Goal: Complete application form: Complete application form

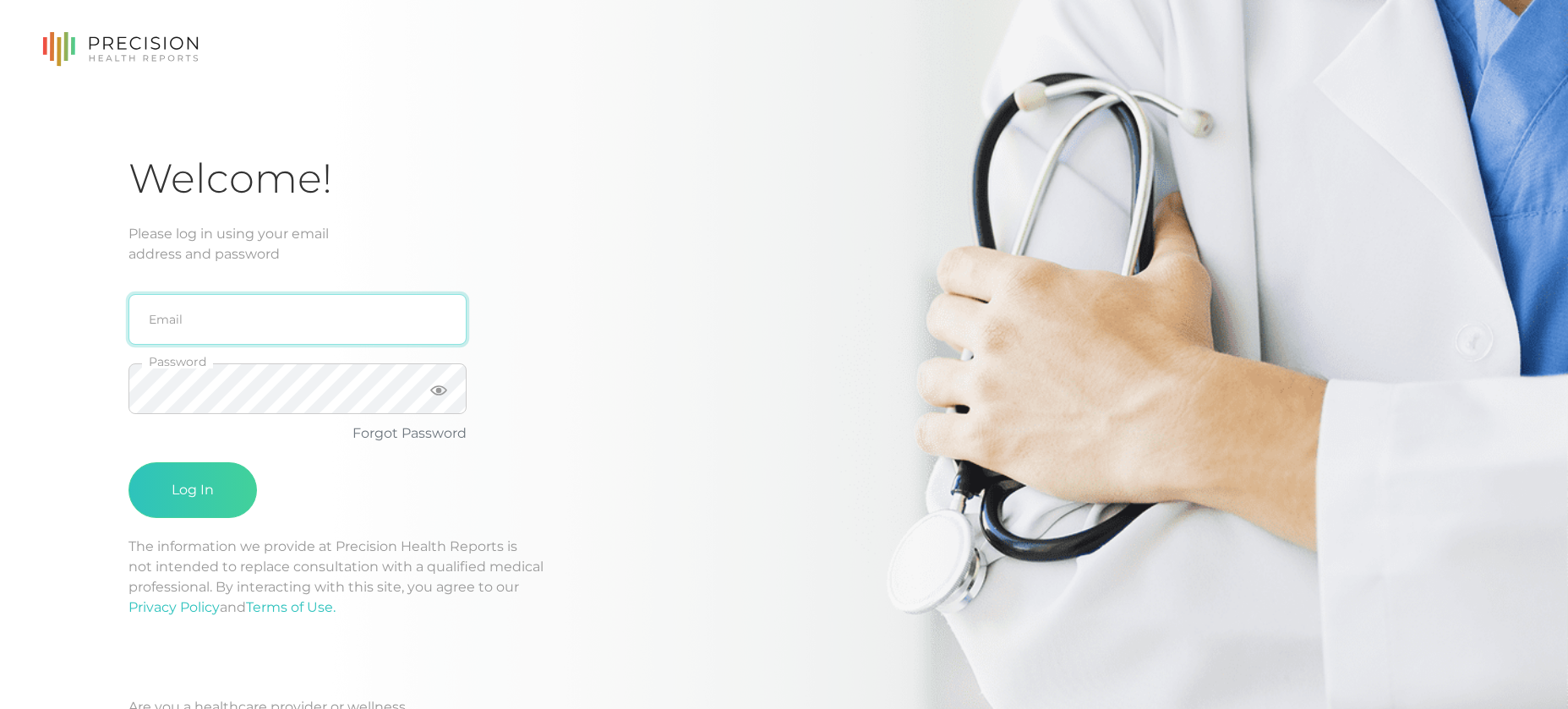
type input "[EMAIL_ADDRESS][DOMAIN_NAME]"
click at [193, 491] on button "Log In" at bounding box center [193, 491] width 128 height 56
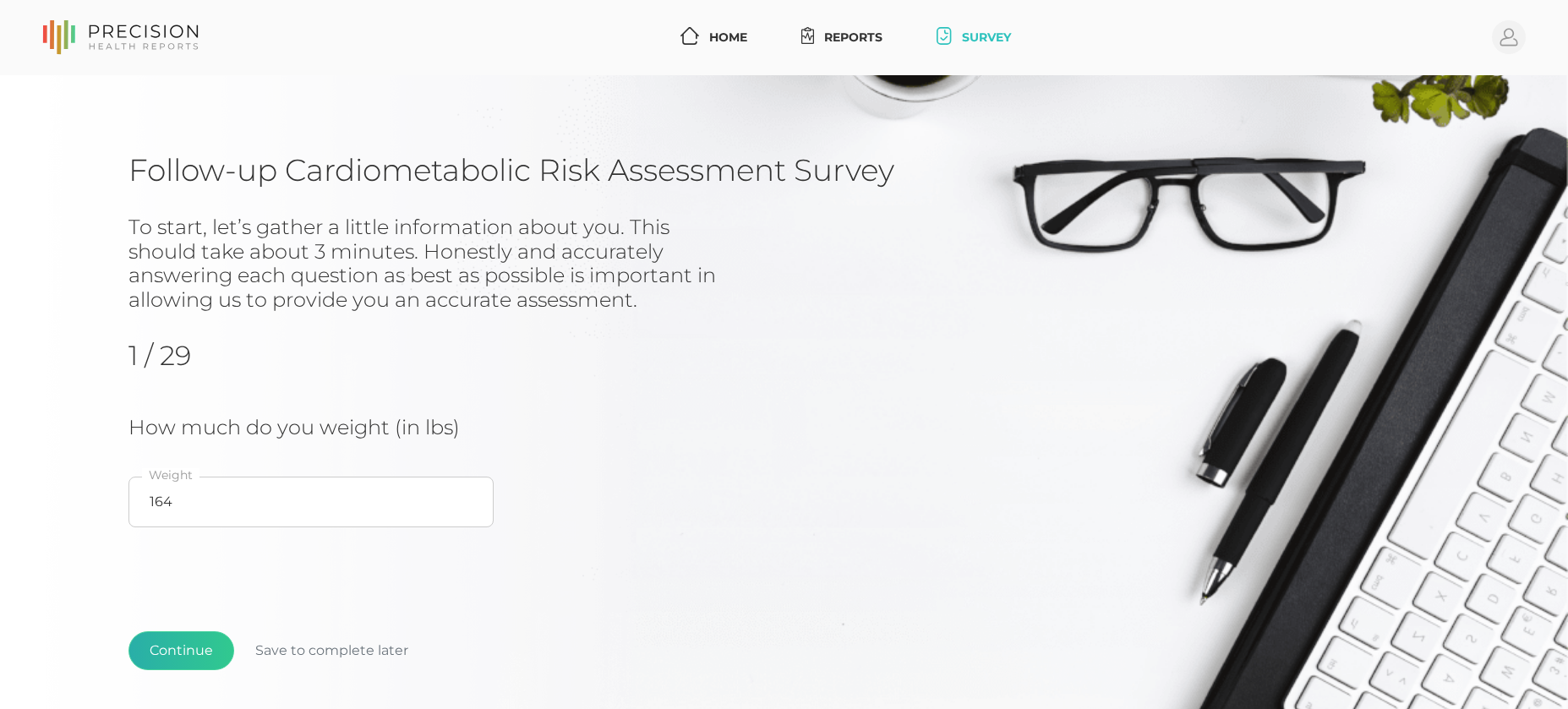
click at [174, 642] on button "Continue" at bounding box center [181, 651] width 106 height 39
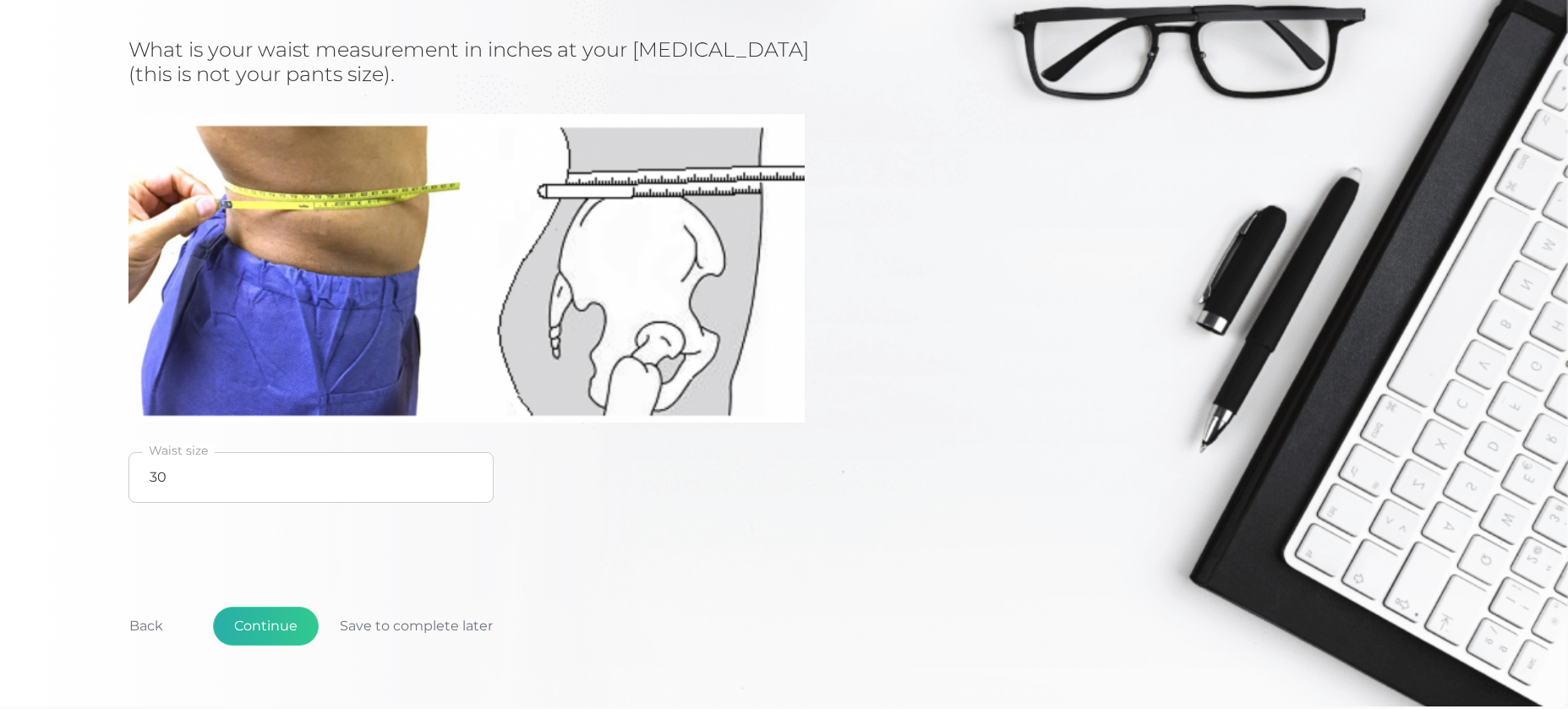
click at [263, 624] on button "Continue" at bounding box center [266, 627] width 106 height 39
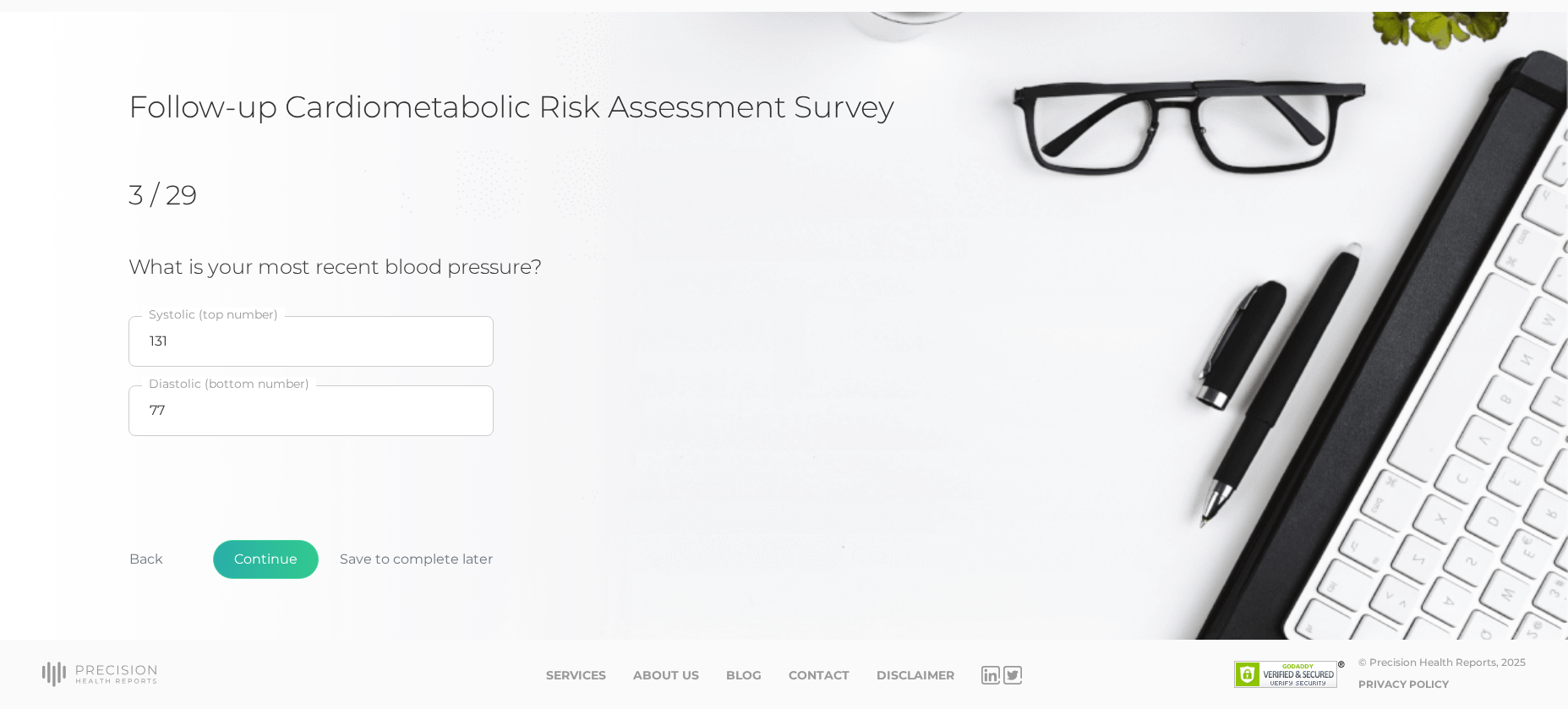
scroll to position [62, 0]
drag, startPoint x: 174, startPoint y: 342, endPoint x: 109, endPoint y: 342, distance: 65.0
click at [109, 342] on div "Follow-up Cardiometabolic Risk Assessment Survey 3 / 29 What is your most recen…" at bounding box center [784, 326] width 1568 height 628
type input "122"
type input "76"
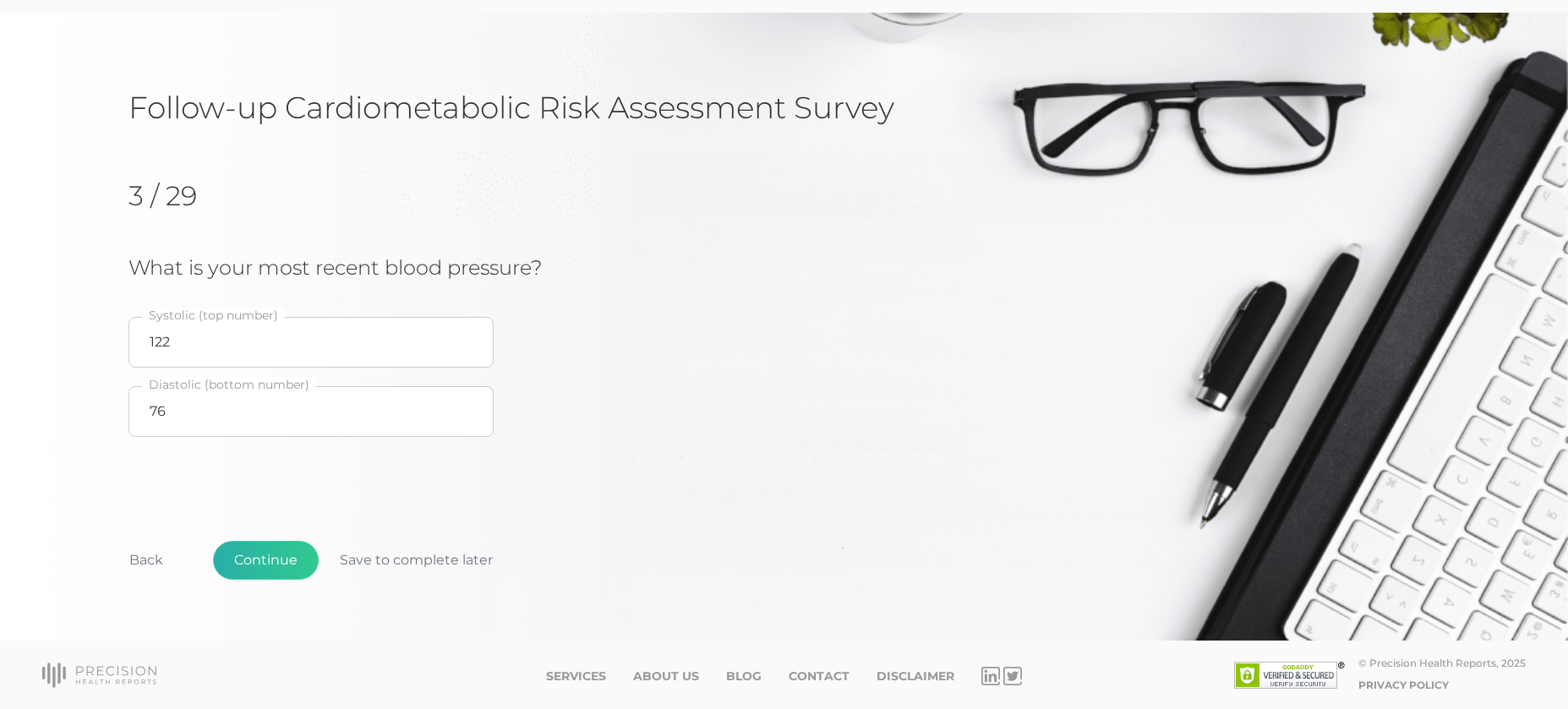
click at [308, 563] on button "Continue" at bounding box center [266, 561] width 106 height 39
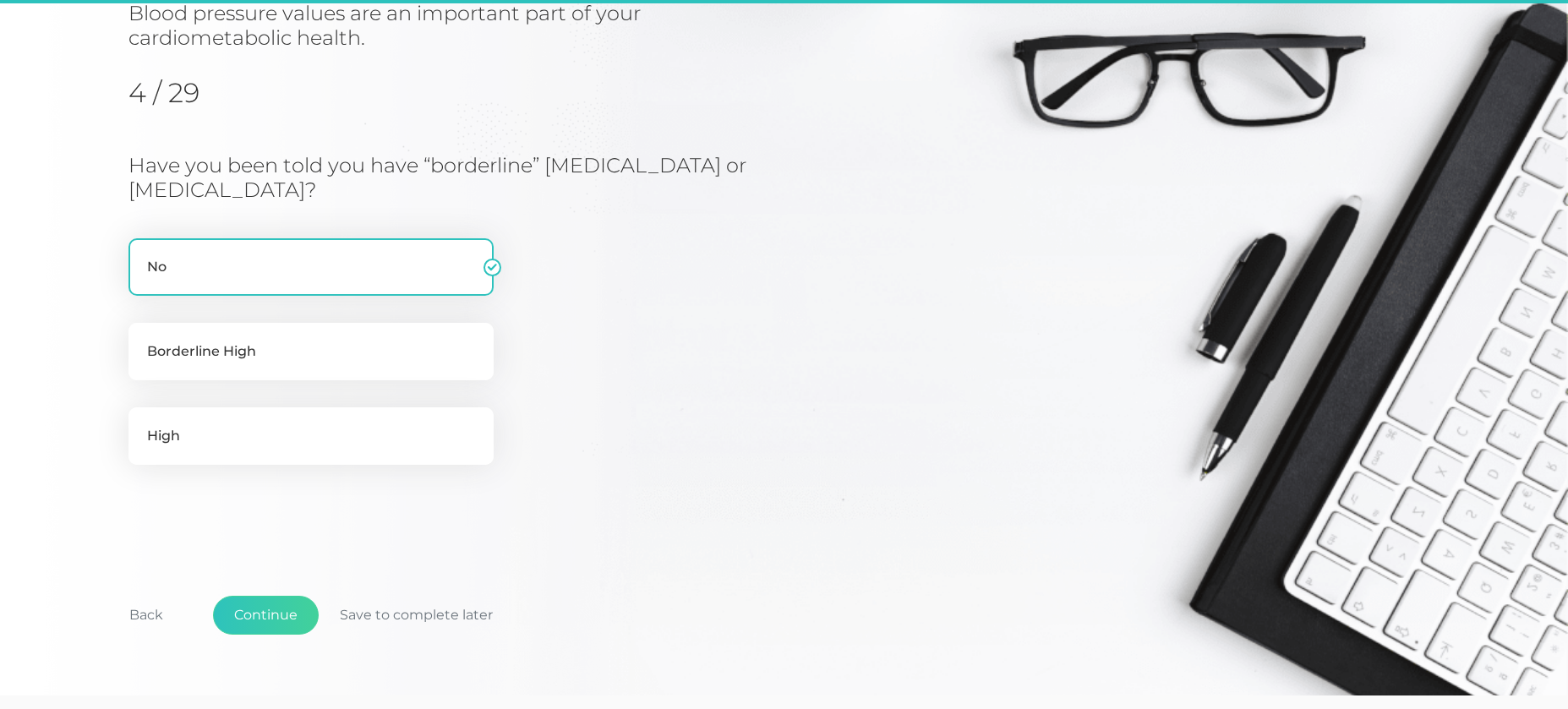
scroll to position [216, 0]
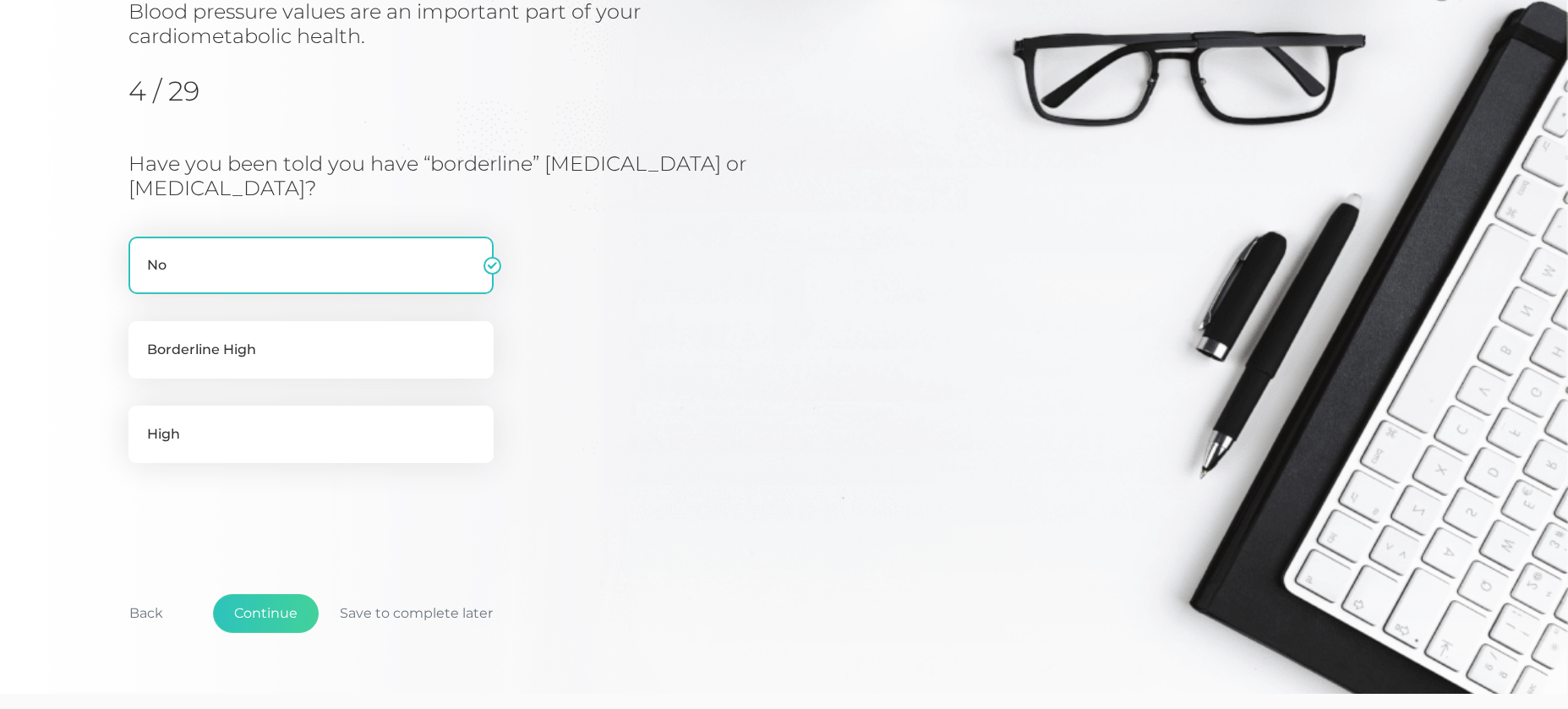
click at [717, 343] on div "Have you been told you have “borderline” [MEDICAL_DATA] or [MEDICAL_DATA]? No B…" at bounding box center [521, 326] width 787 height 349
click at [296, 609] on button "Continue" at bounding box center [266, 614] width 106 height 39
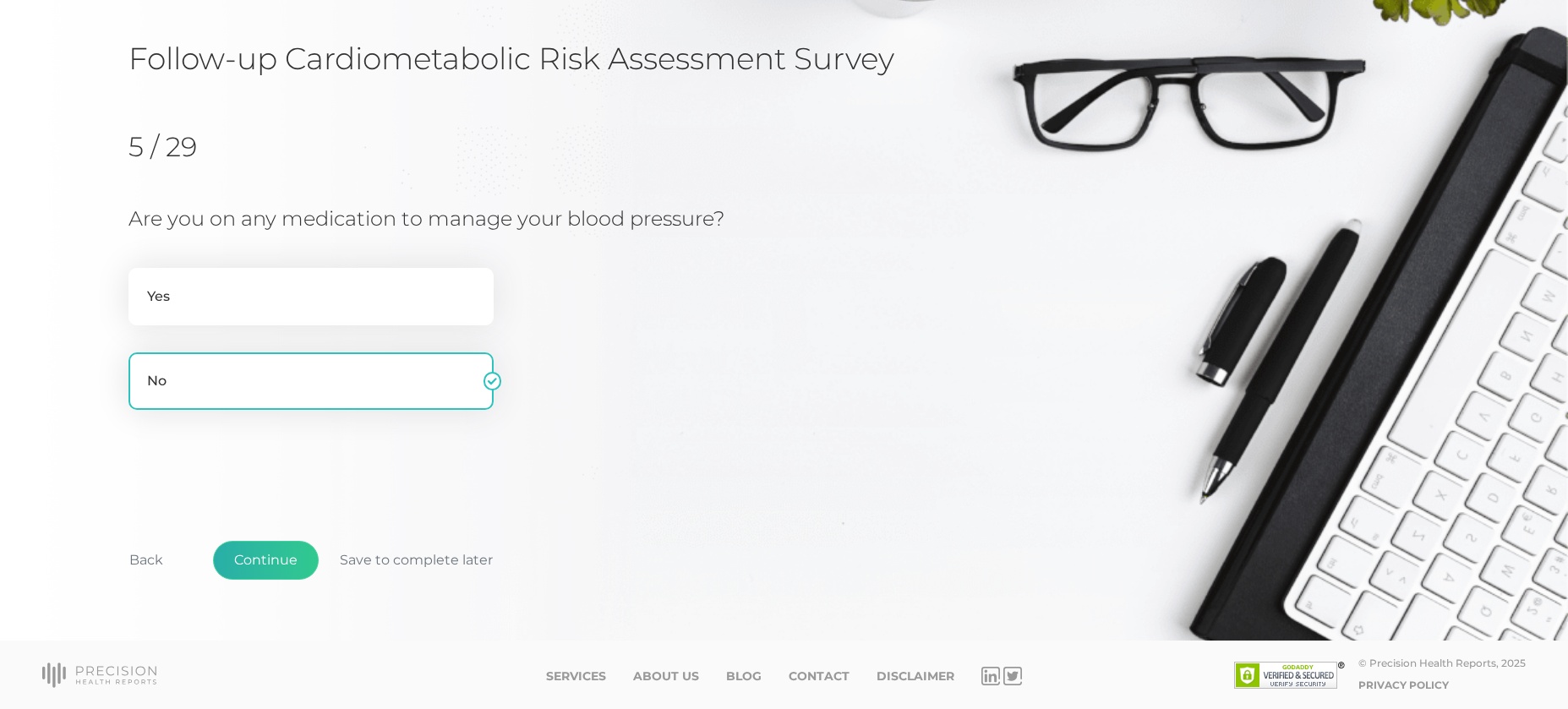
click at [265, 561] on button "Continue" at bounding box center [266, 561] width 106 height 39
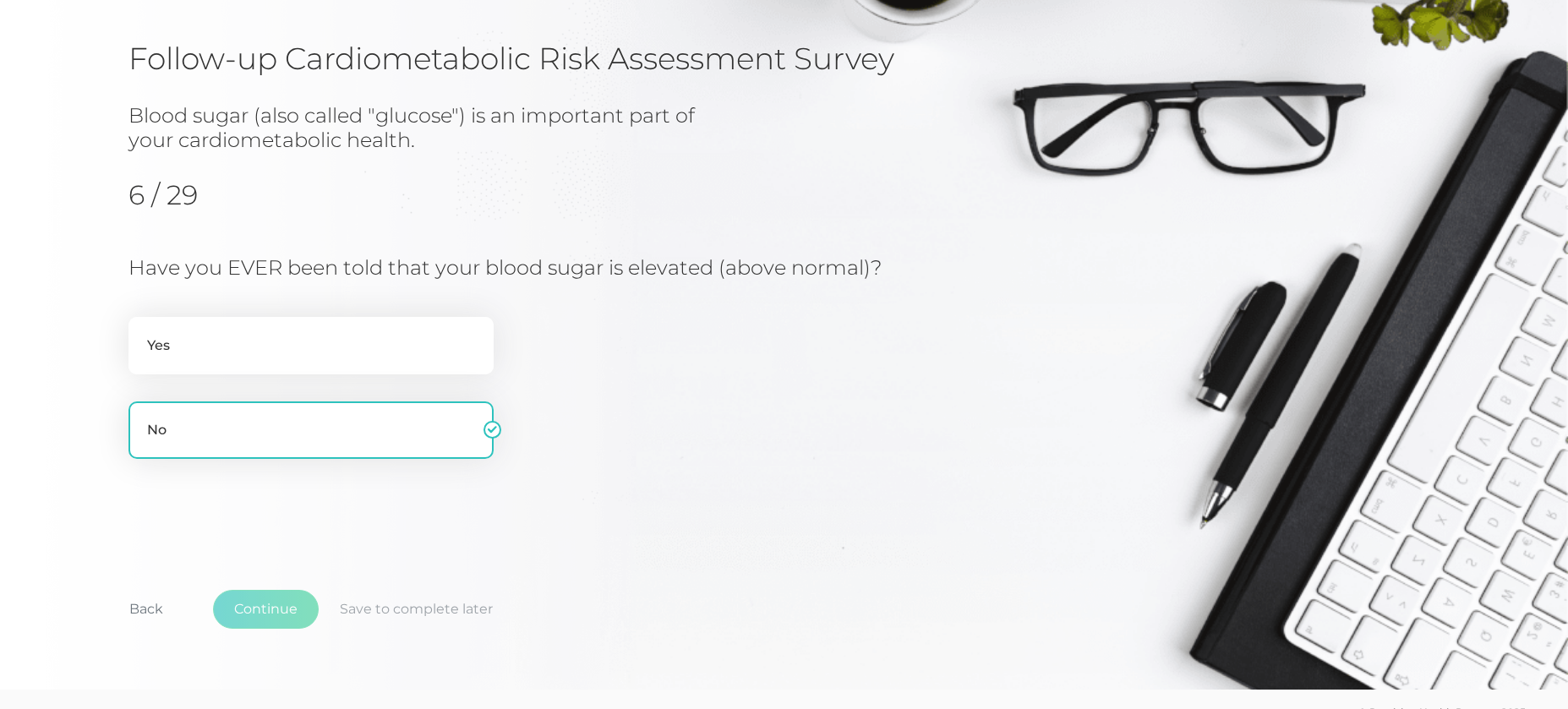
scroll to position [159, 0]
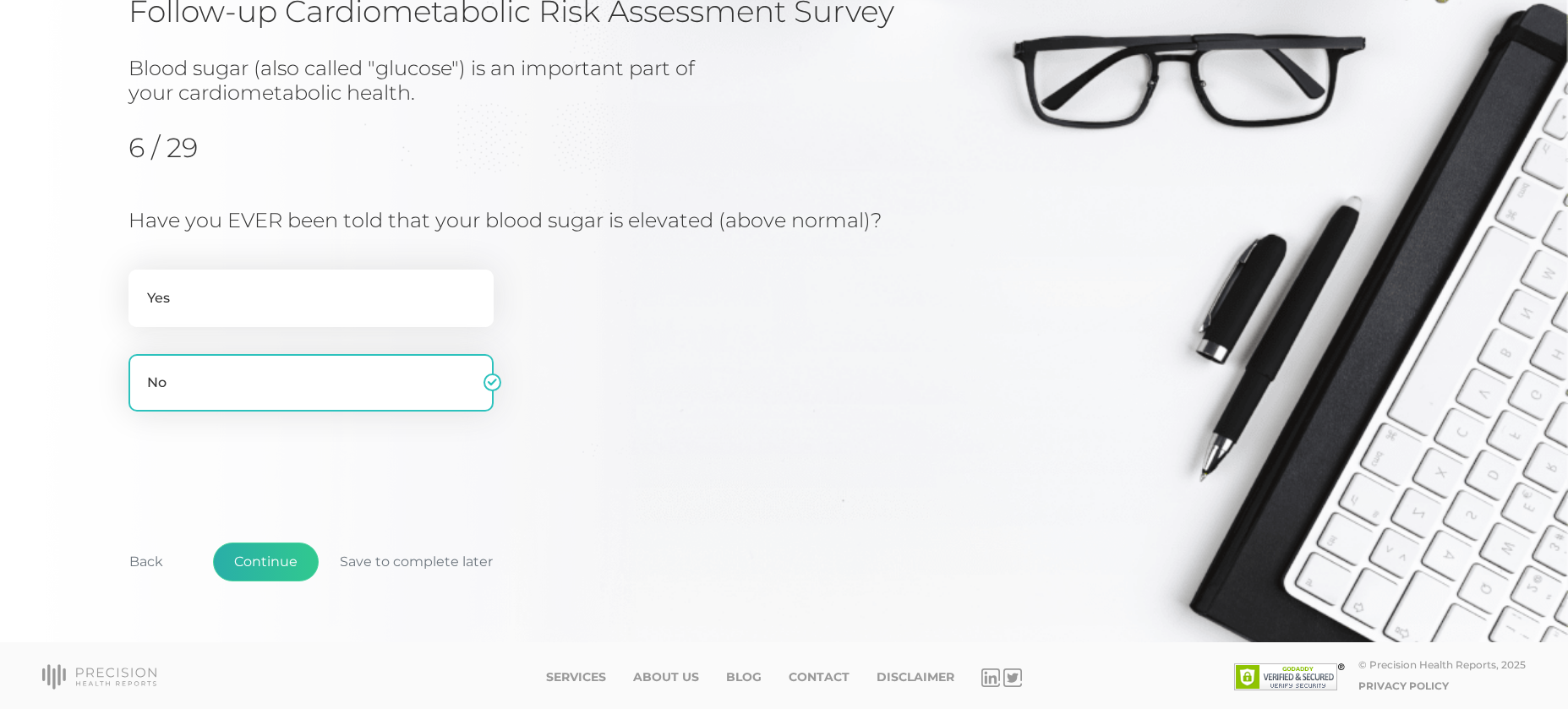
click at [261, 559] on button "Continue" at bounding box center [266, 563] width 106 height 39
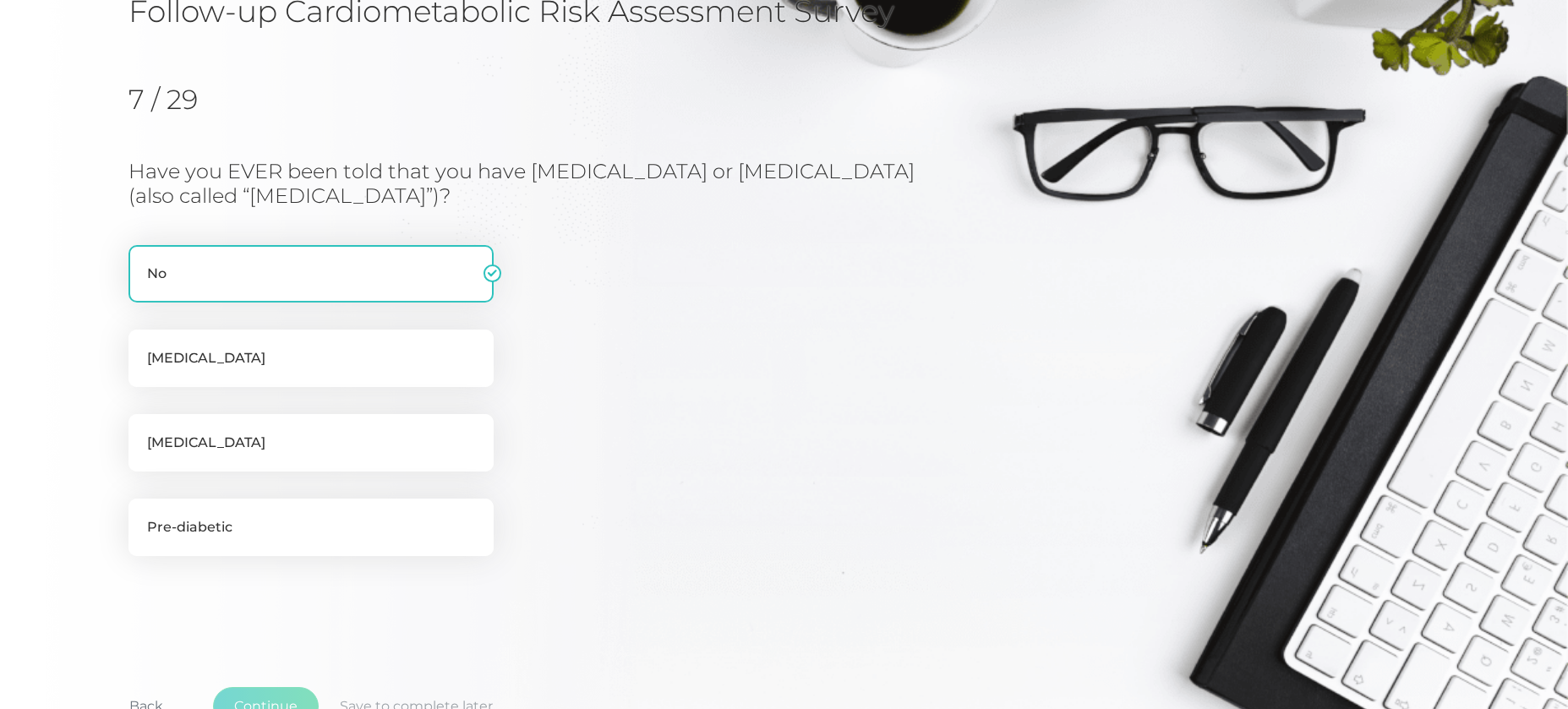
scroll to position [216, 0]
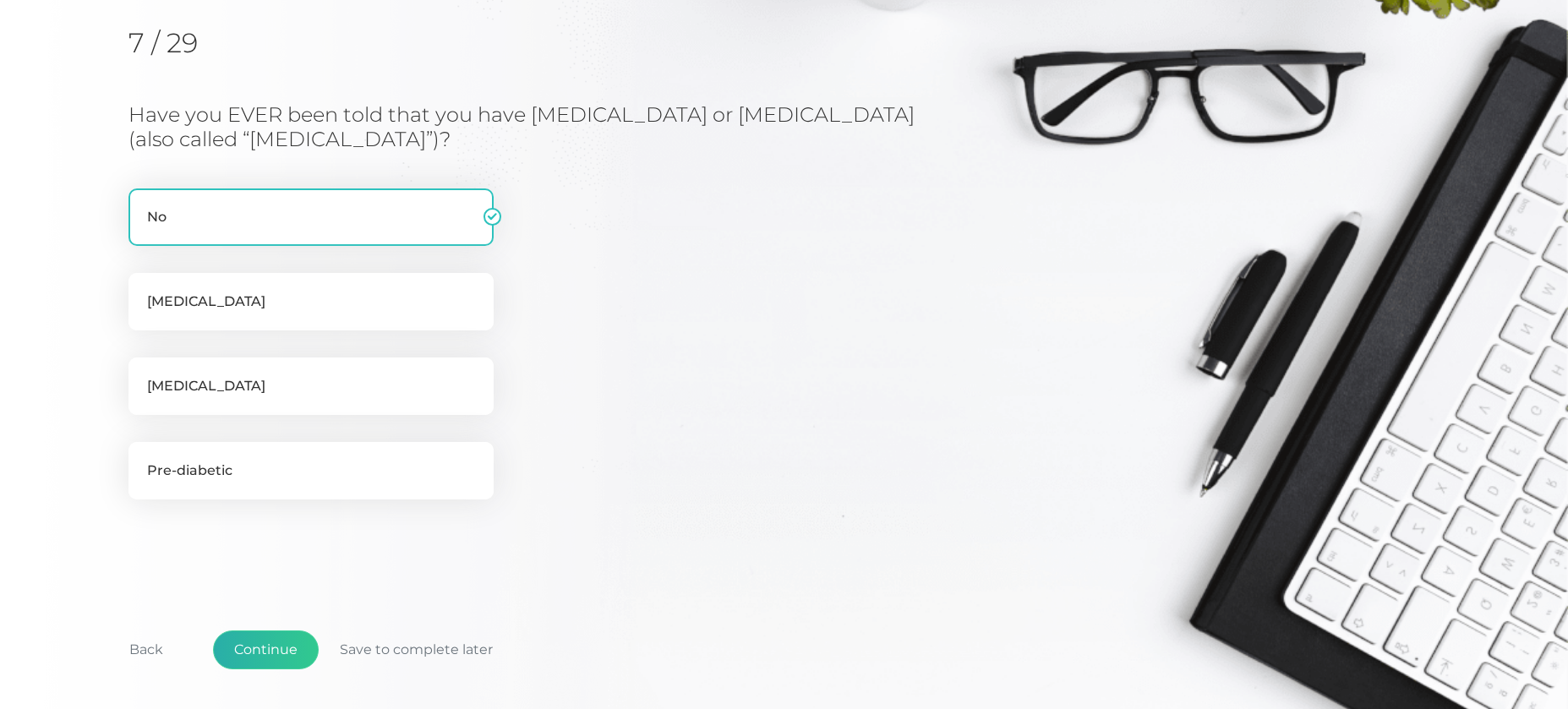
click at [259, 644] on button "Continue" at bounding box center [266, 650] width 106 height 39
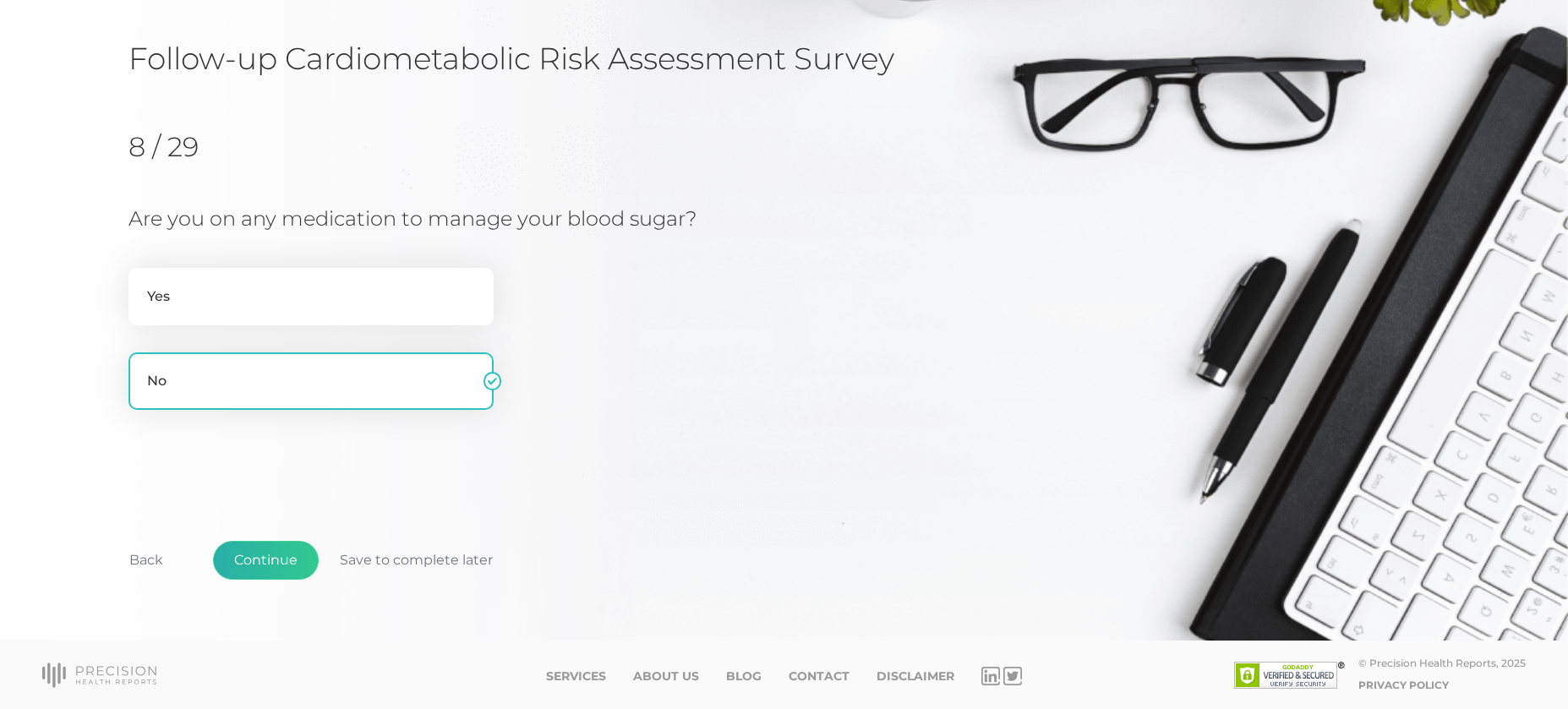
click at [284, 560] on button "Continue" at bounding box center [266, 561] width 106 height 39
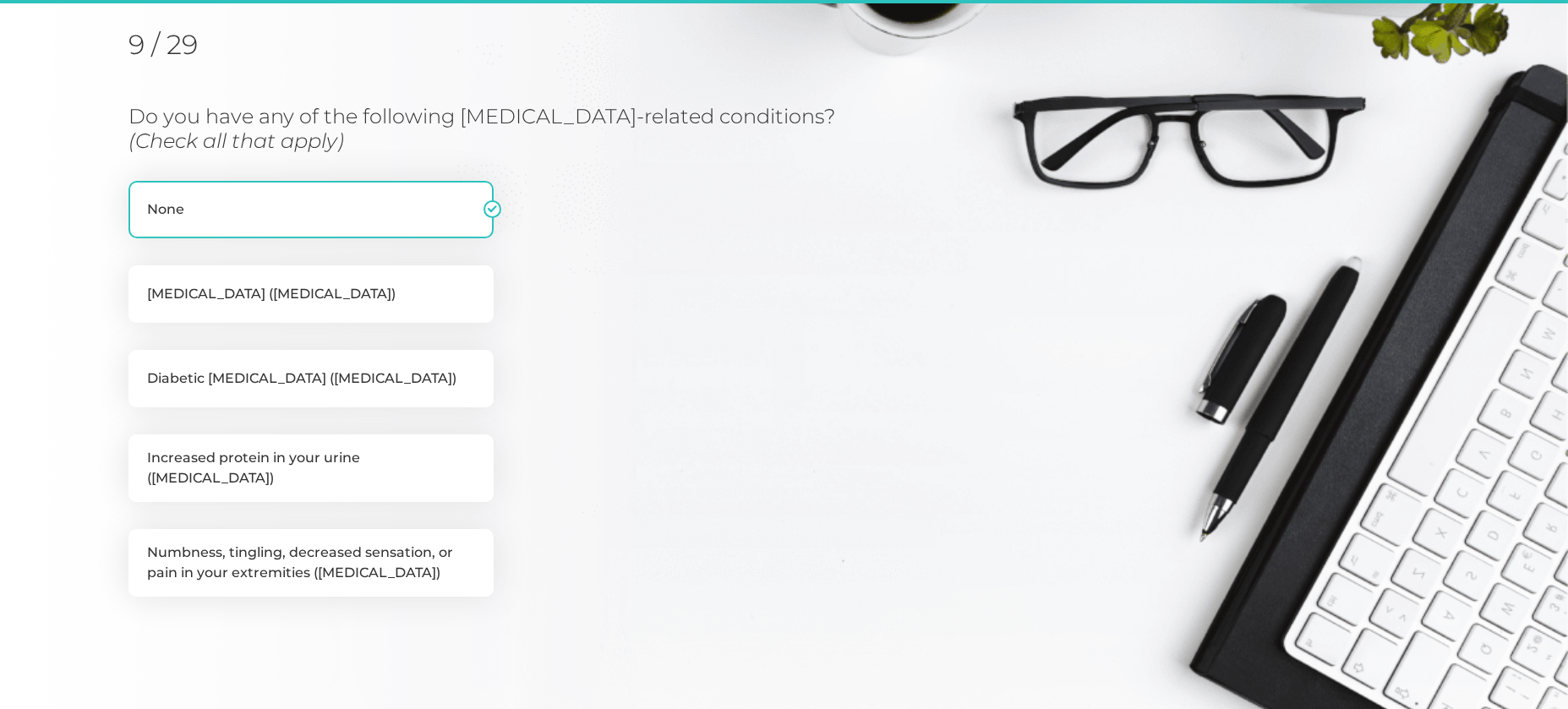
scroll to position [216, 0]
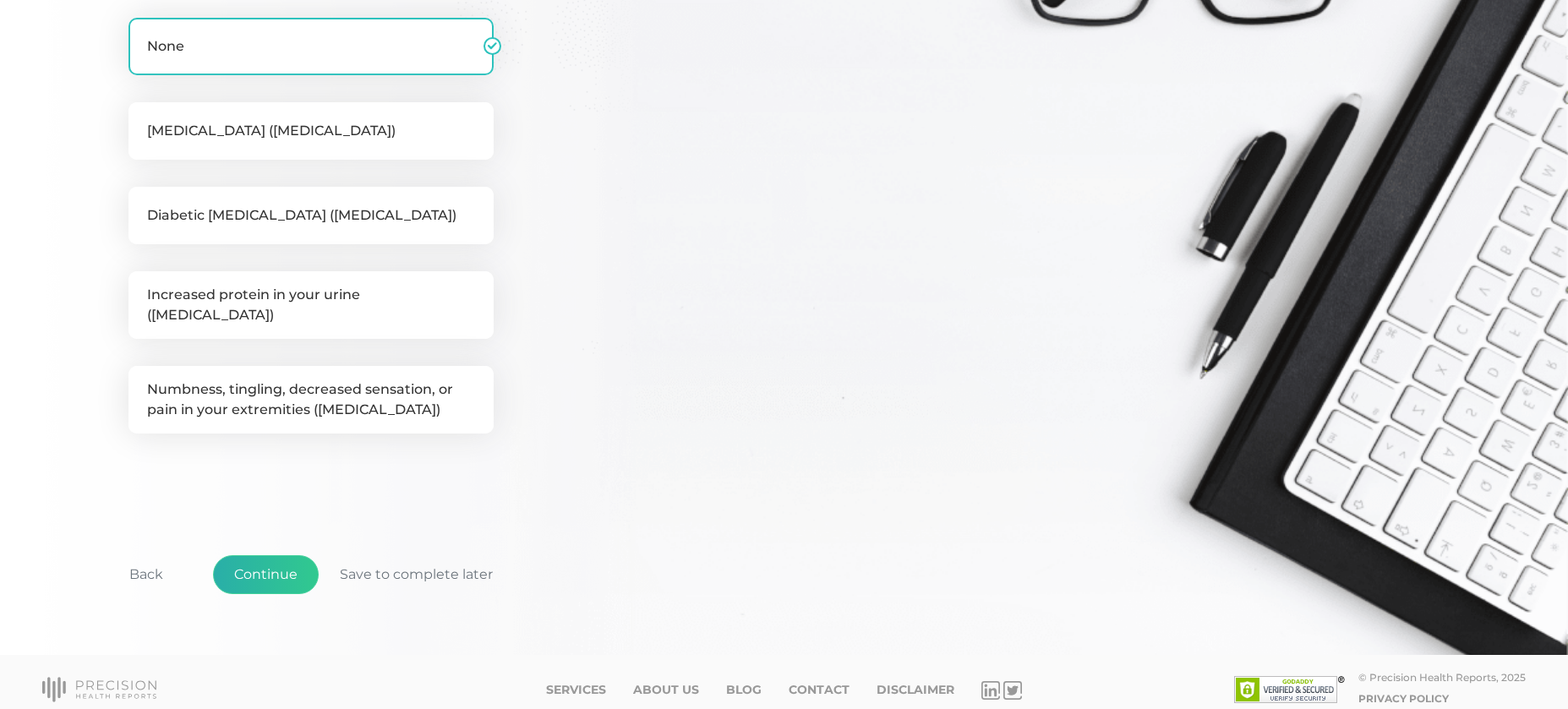
click at [276, 561] on button "Continue" at bounding box center [266, 575] width 106 height 39
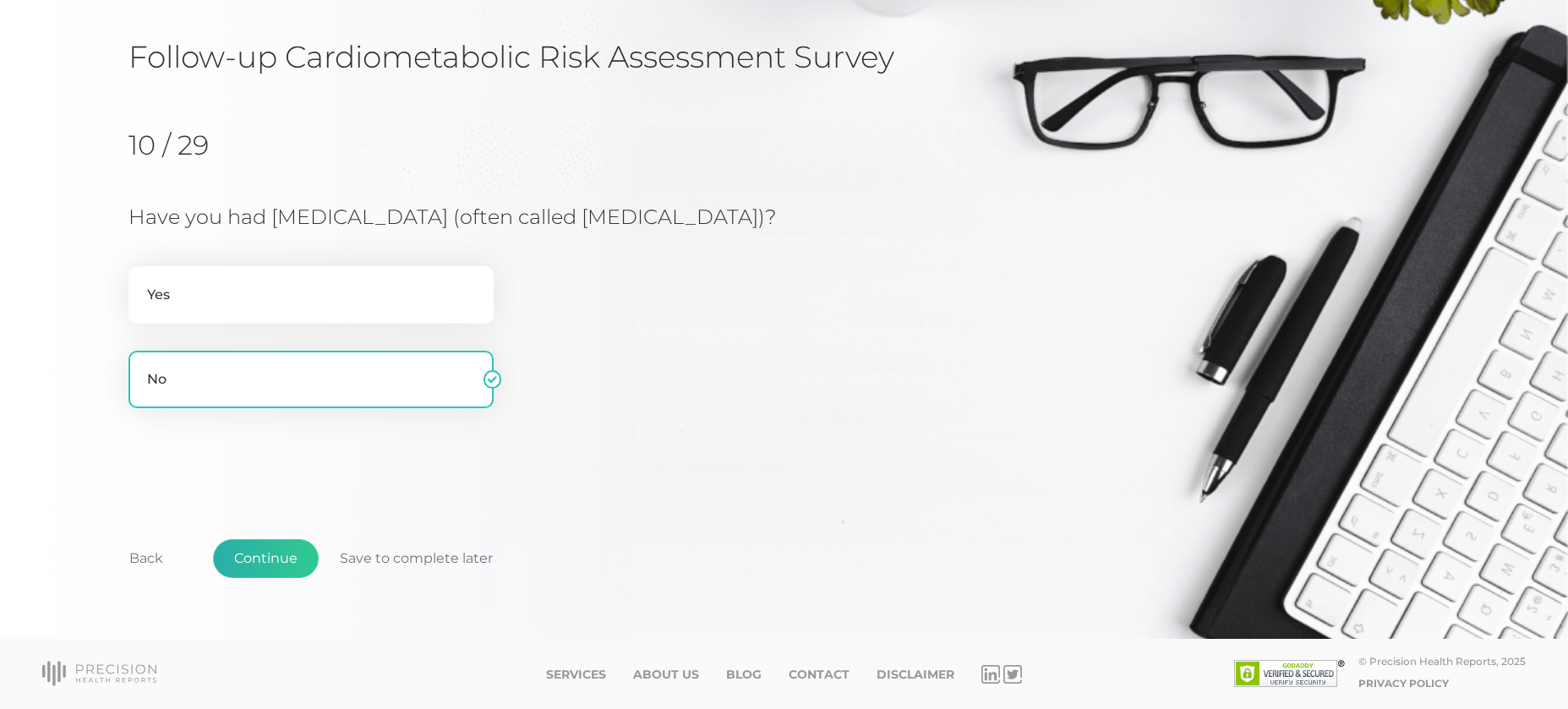
click at [283, 556] on button "Continue" at bounding box center [266, 559] width 106 height 39
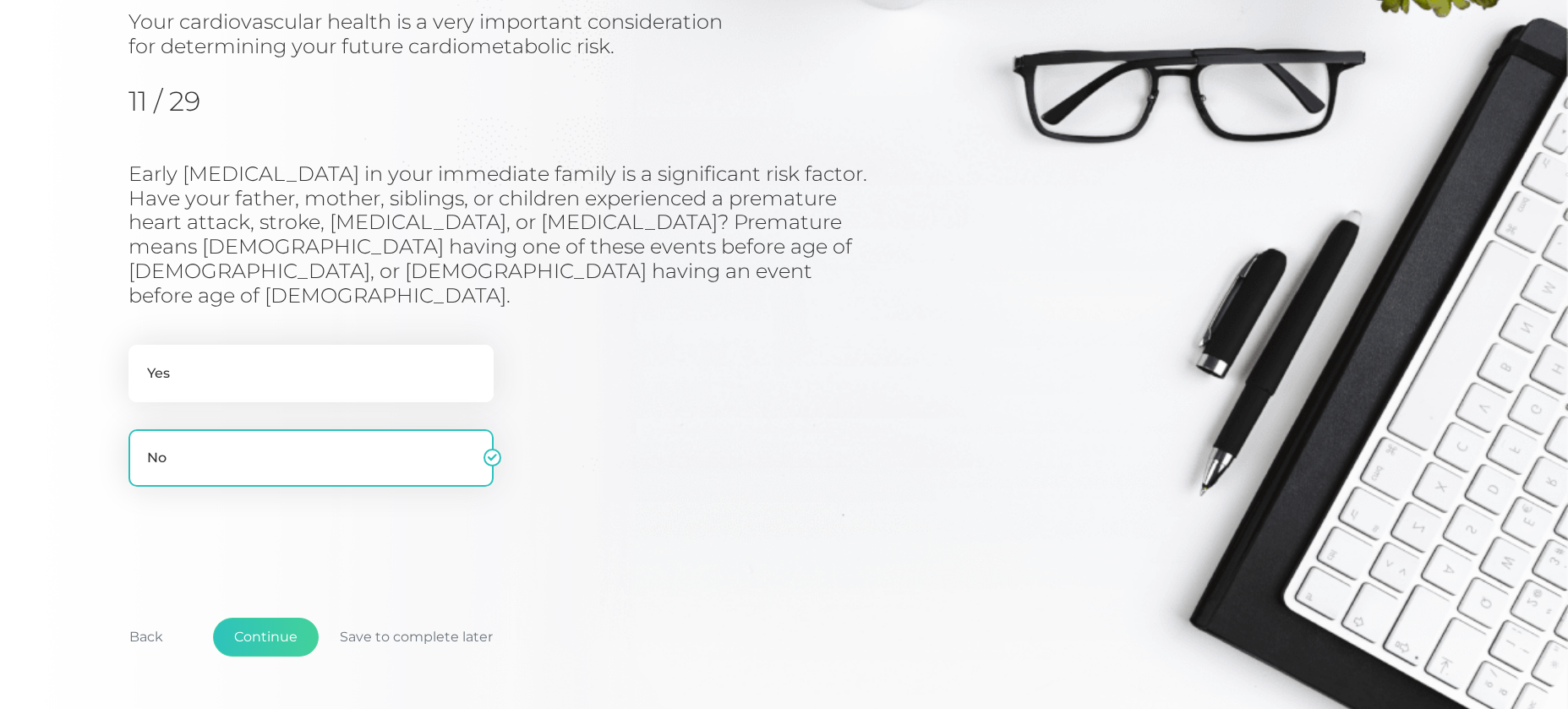
scroll to position [206, 0]
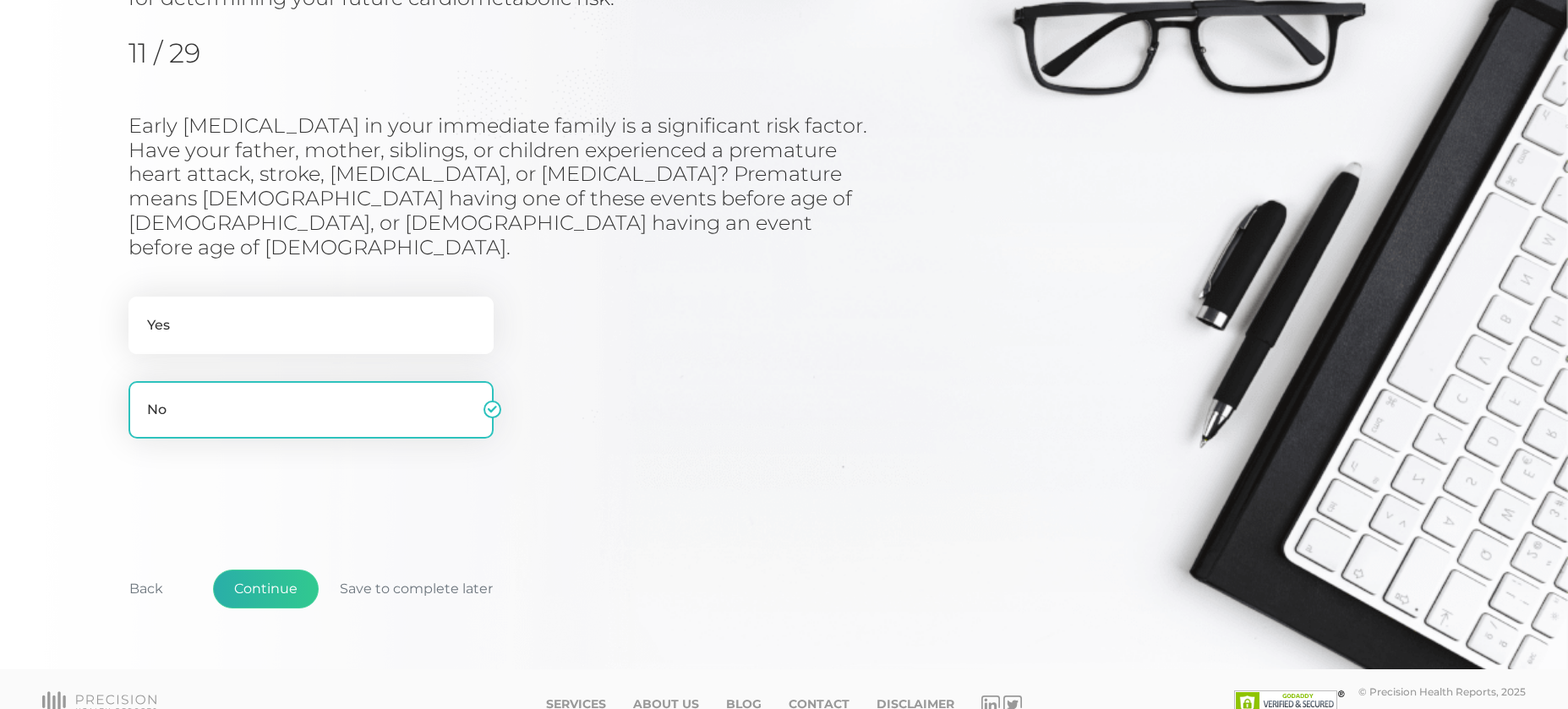
click at [284, 570] on button "Continue" at bounding box center [266, 589] width 106 height 39
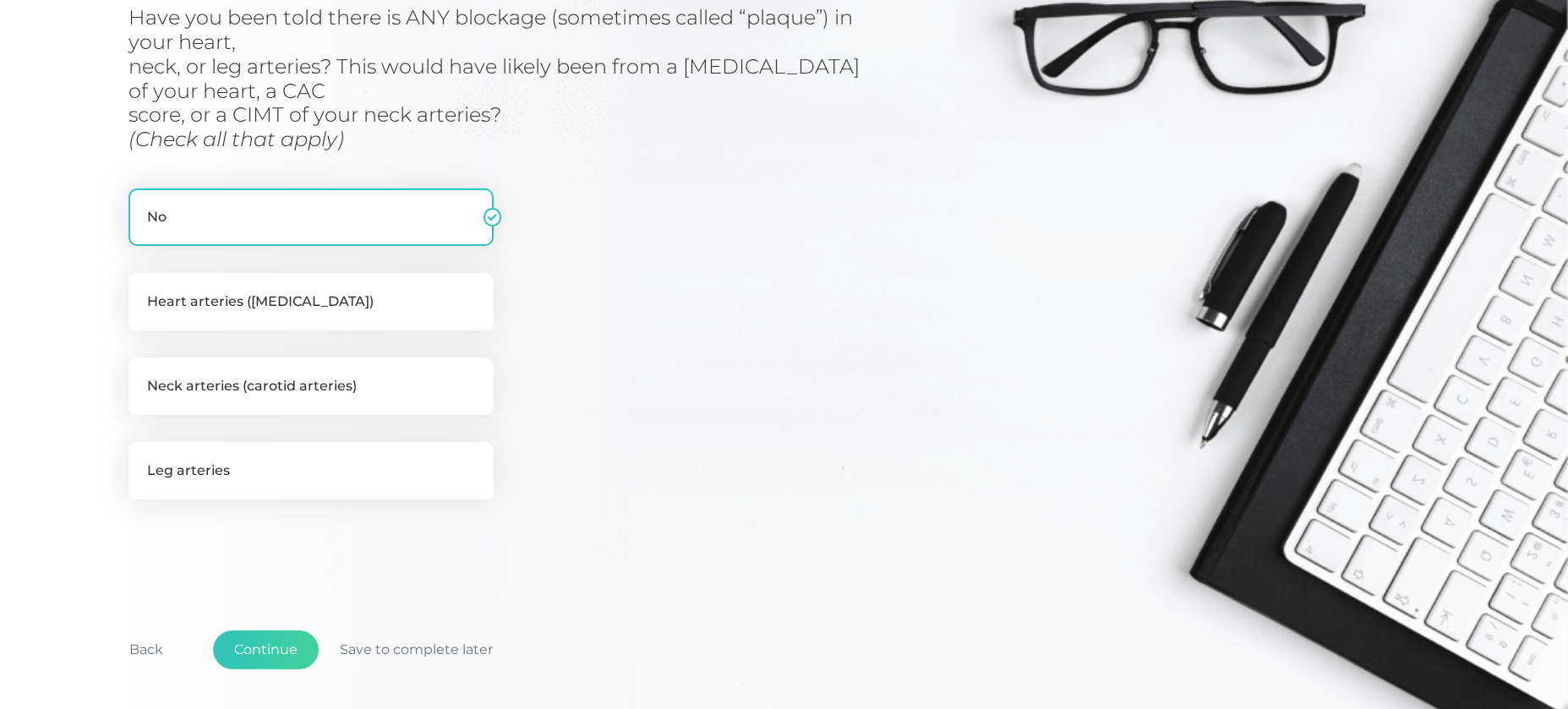
scroll to position [315, 0]
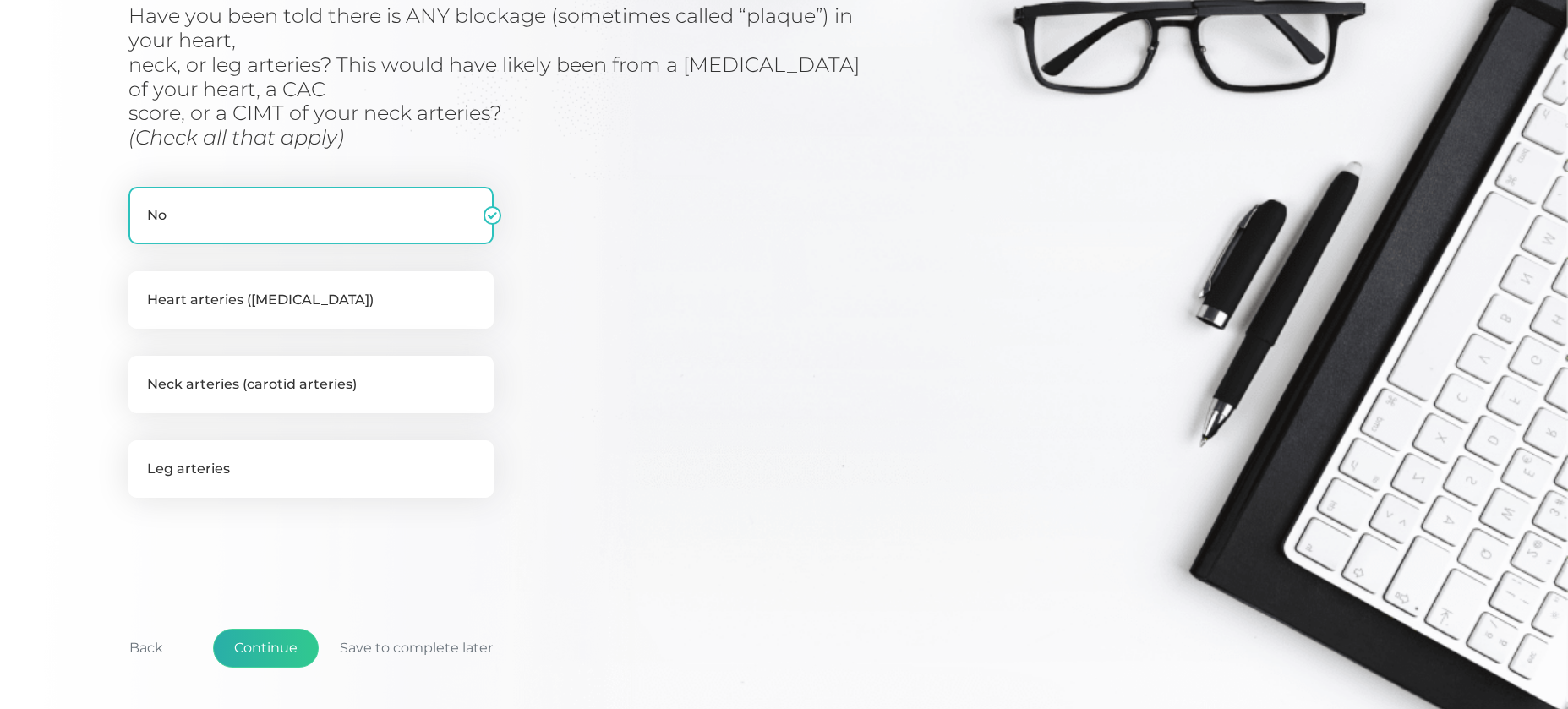
click at [246, 649] on button "Continue" at bounding box center [266, 648] width 106 height 39
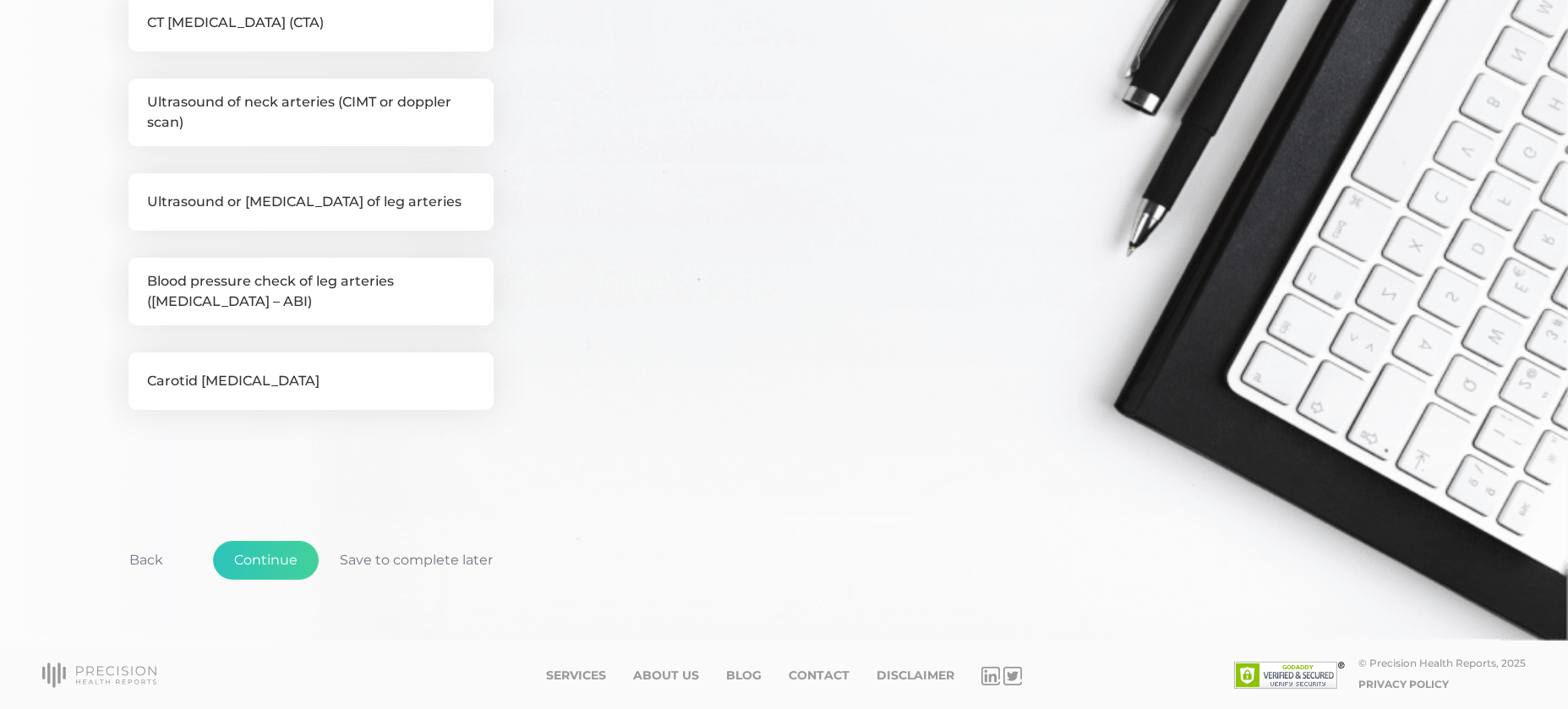
scroll to position [687, 0]
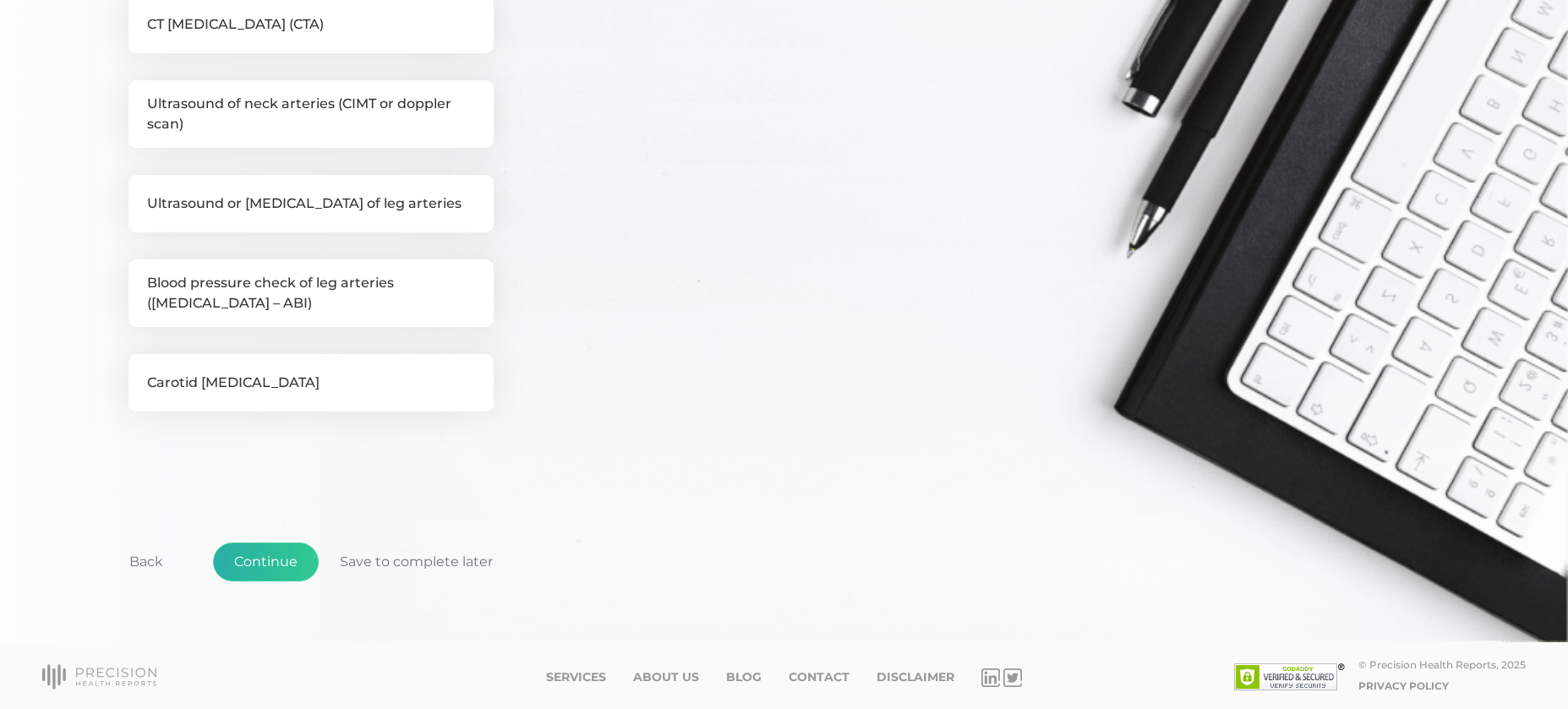
click at [266, 561] on button "Continue" at bounding box center [266, 563] width 106 height 39
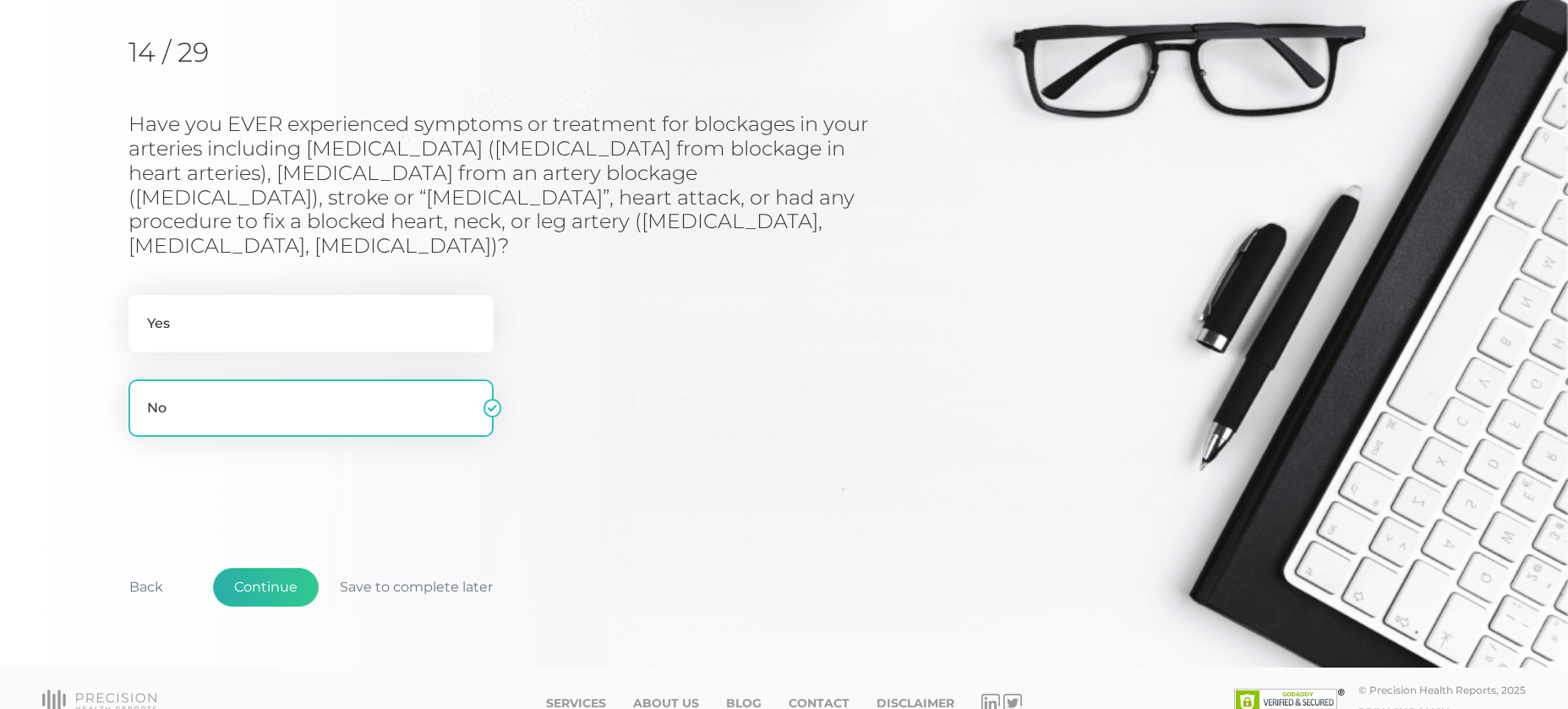
click at [285, 568] on button "Continue" at bounding box center [266, 588] width 106 height 39
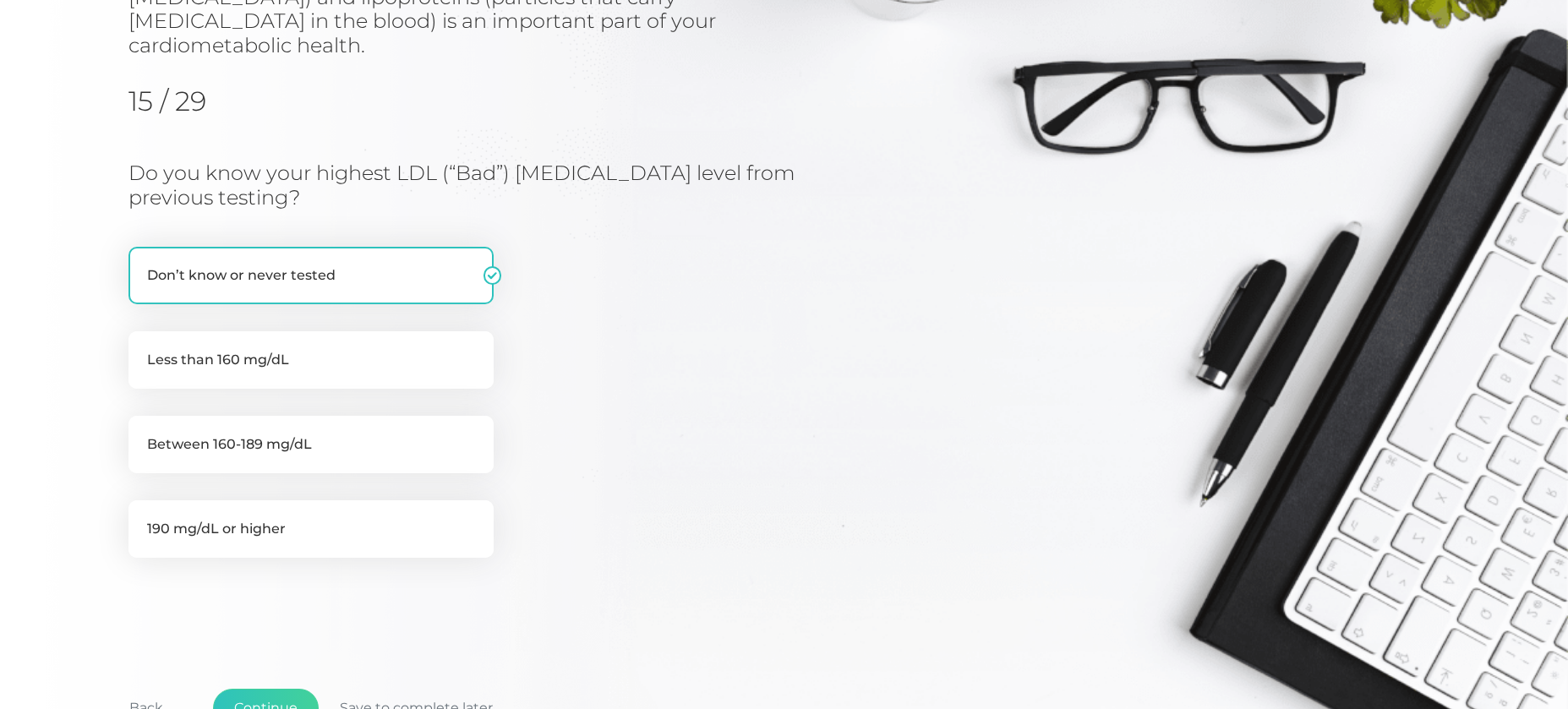
scroll to position [258, 0]
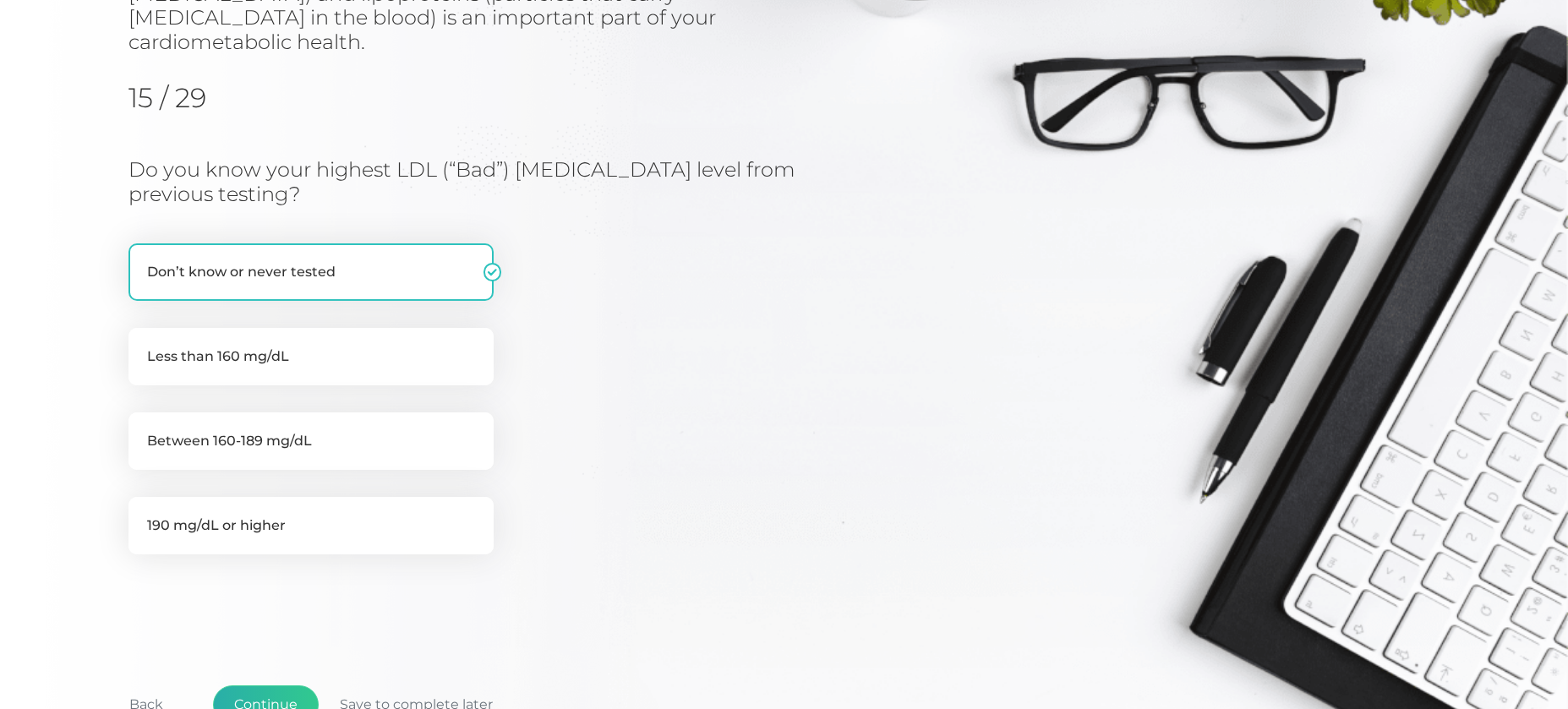
click at [271, 686] on button "Continue" at bounding box center [266, 705] width 106 height 39
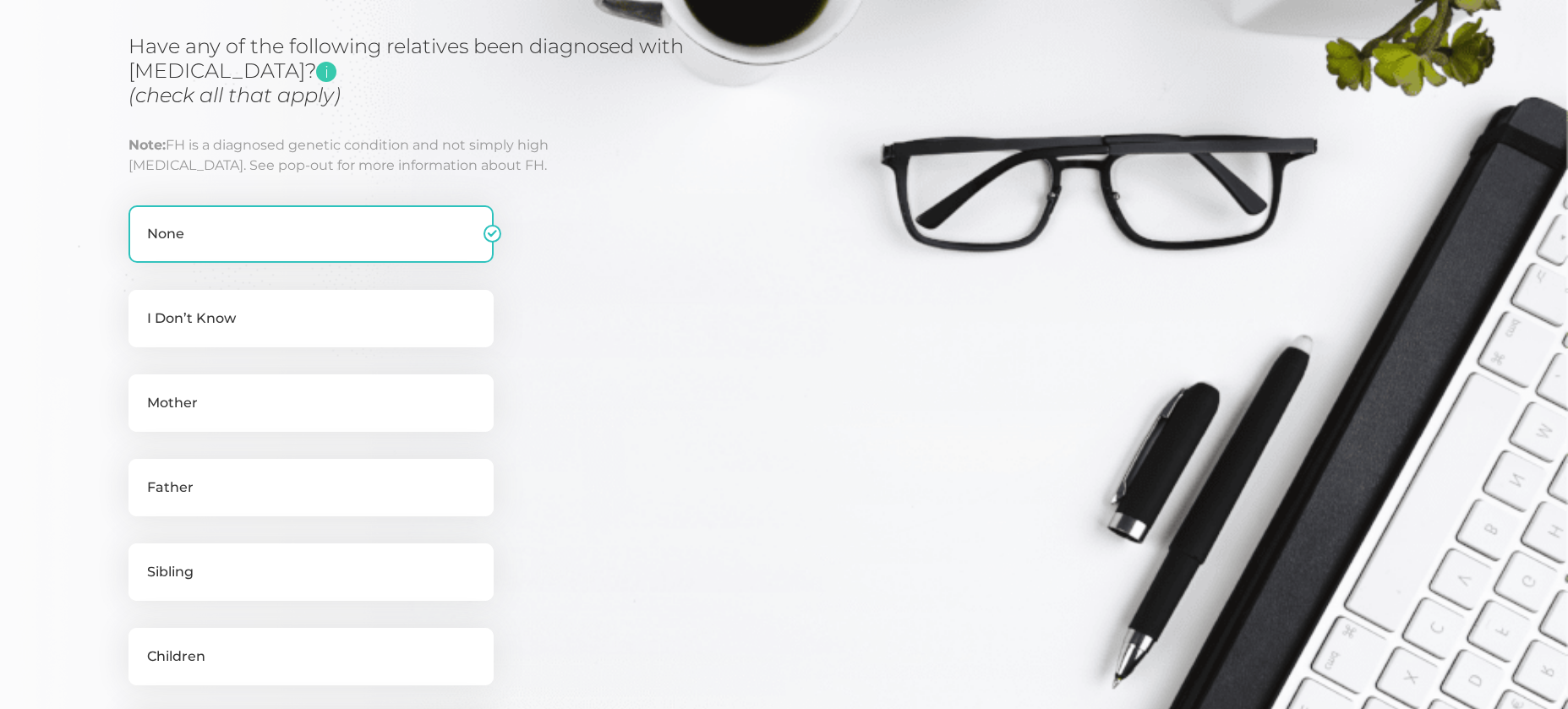
scroll to position [288, 0]
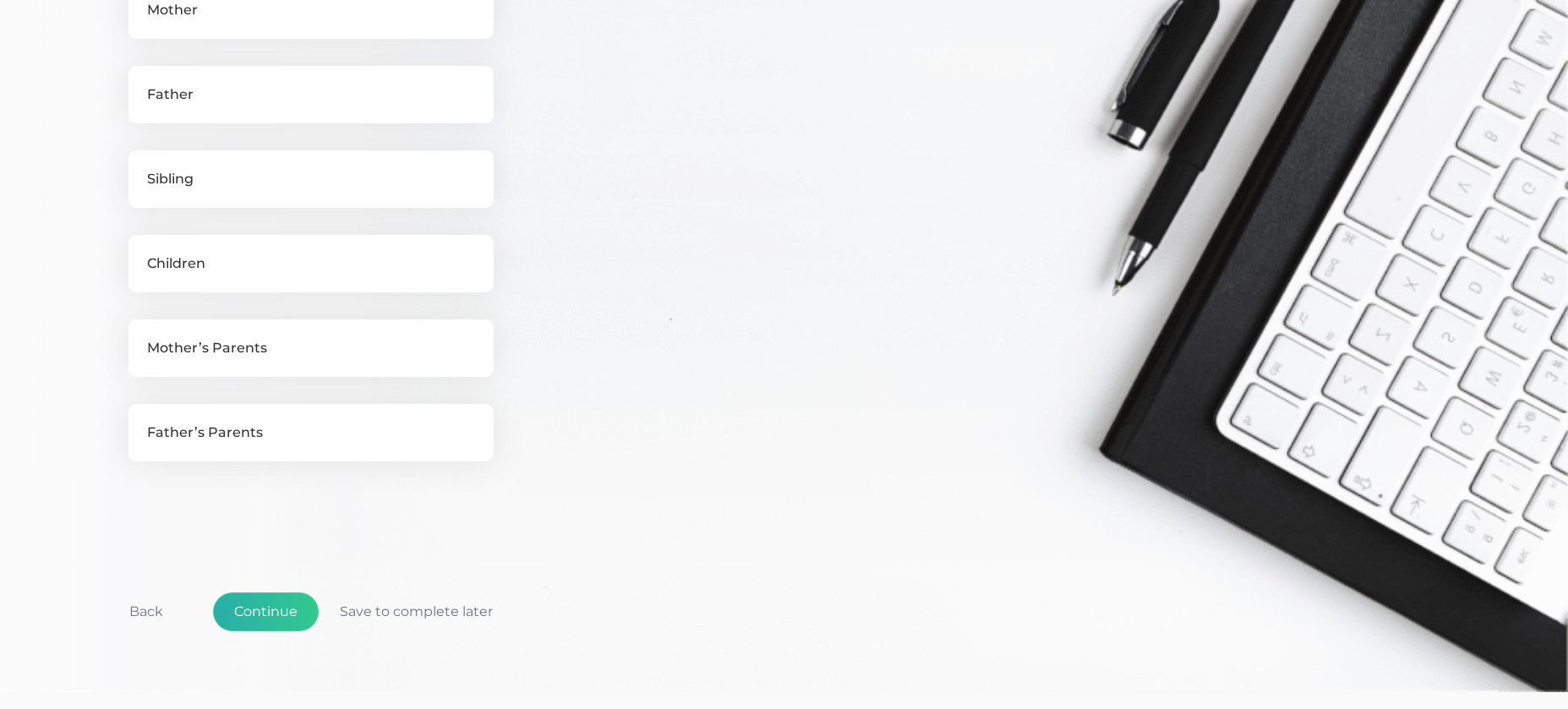
click at [284, 615] on button "Continue" at bounding box center [266, 613] width 106 height 39
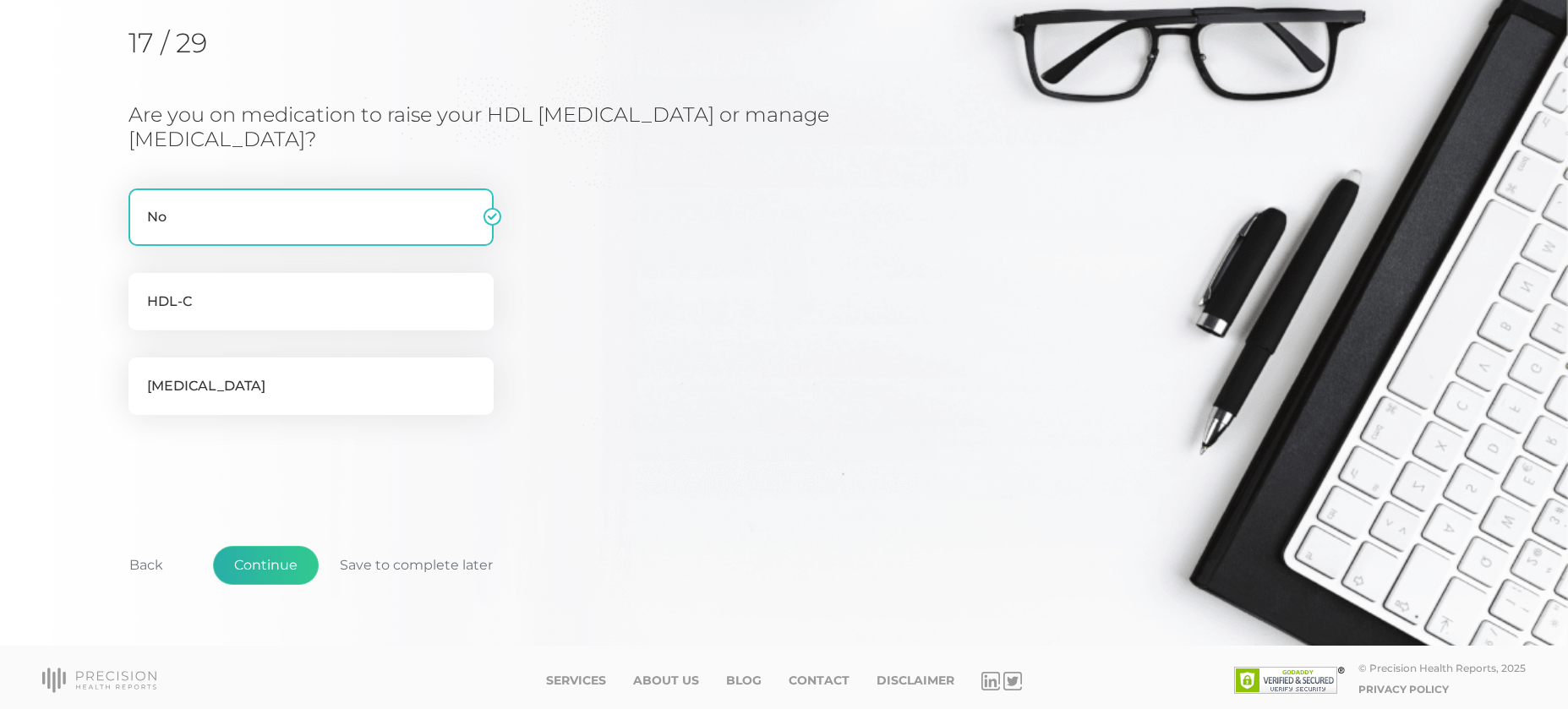
click at [281, 562] on button "Continue" at bounding box center [266, 565] width 106 height 39
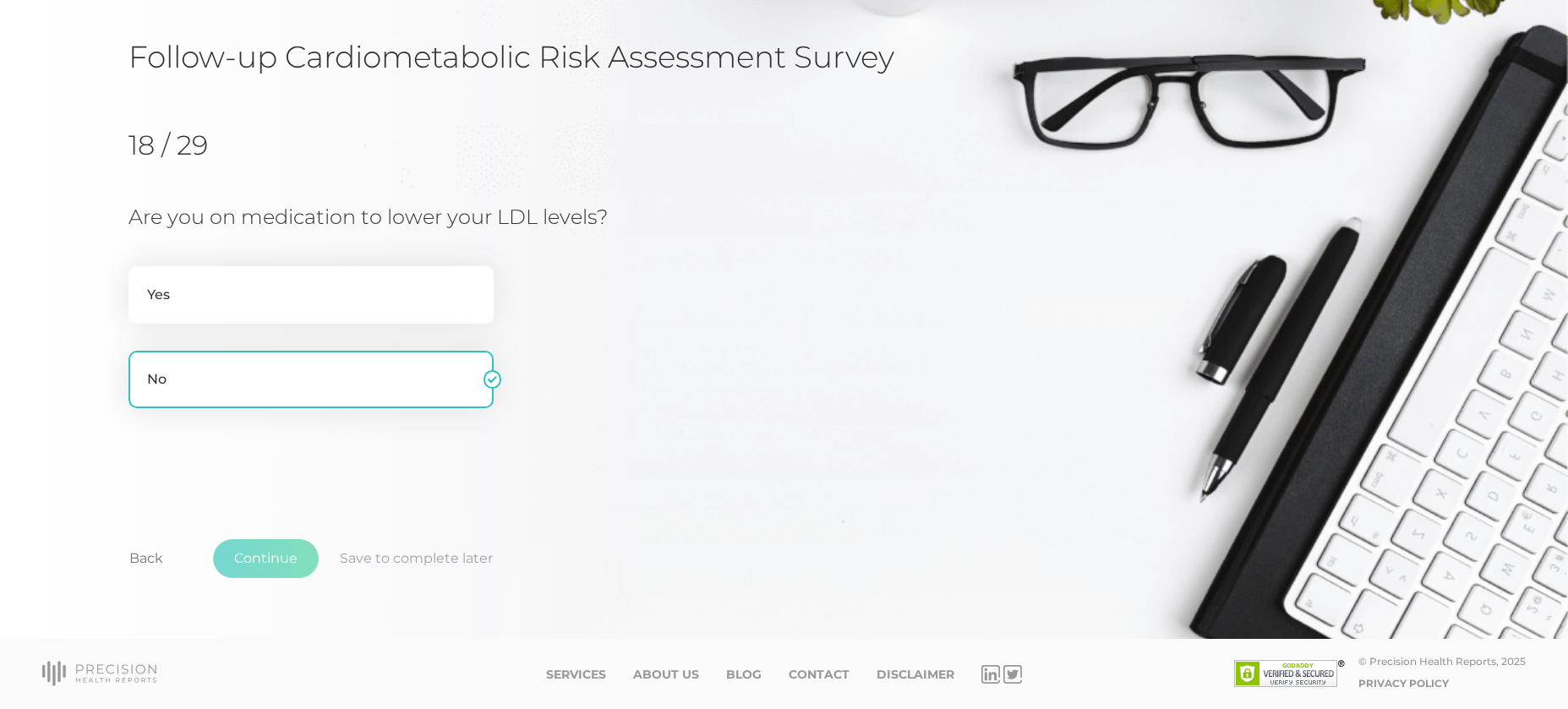
scroll to position [111, 0]
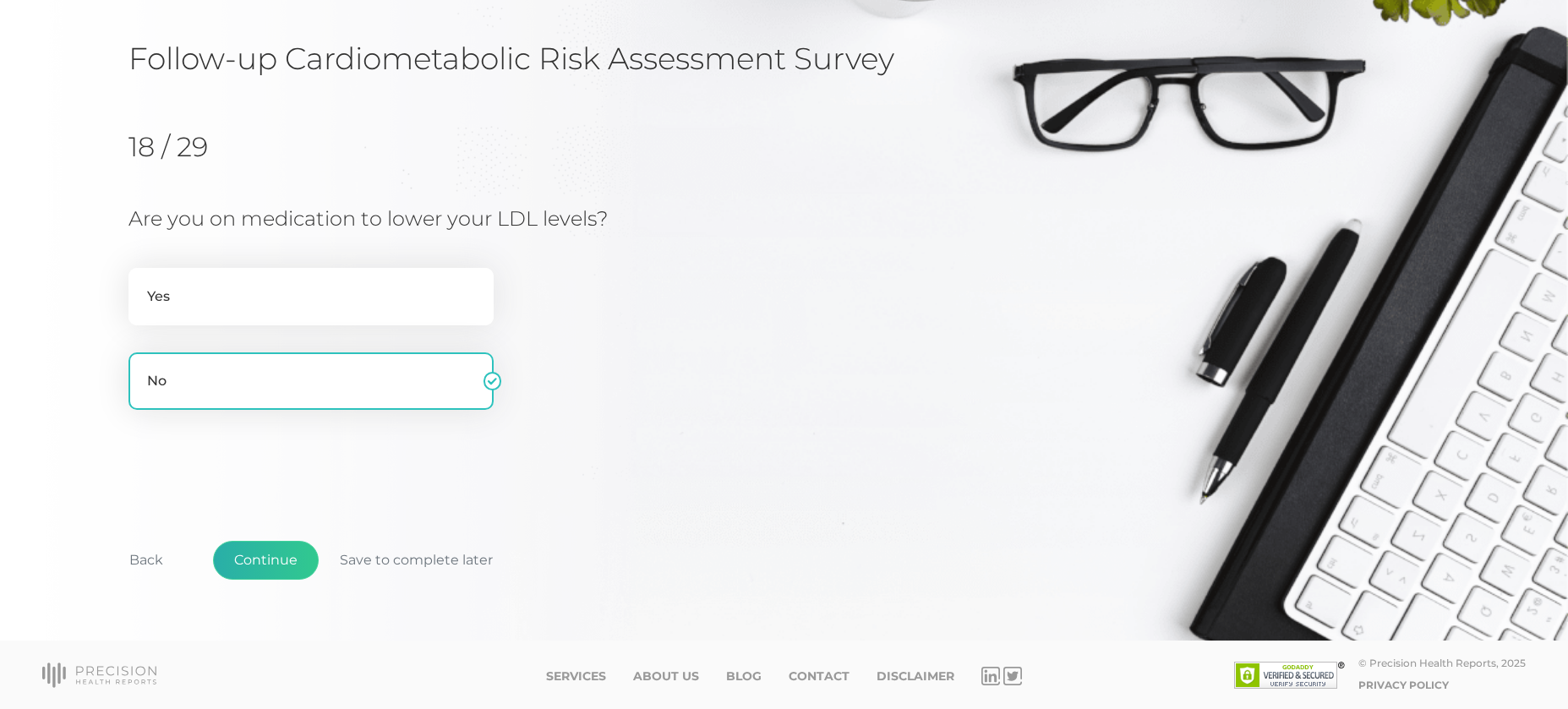
click at [249, 563] on button "Continue" at bounding box center [266, 561] width 106 height 39
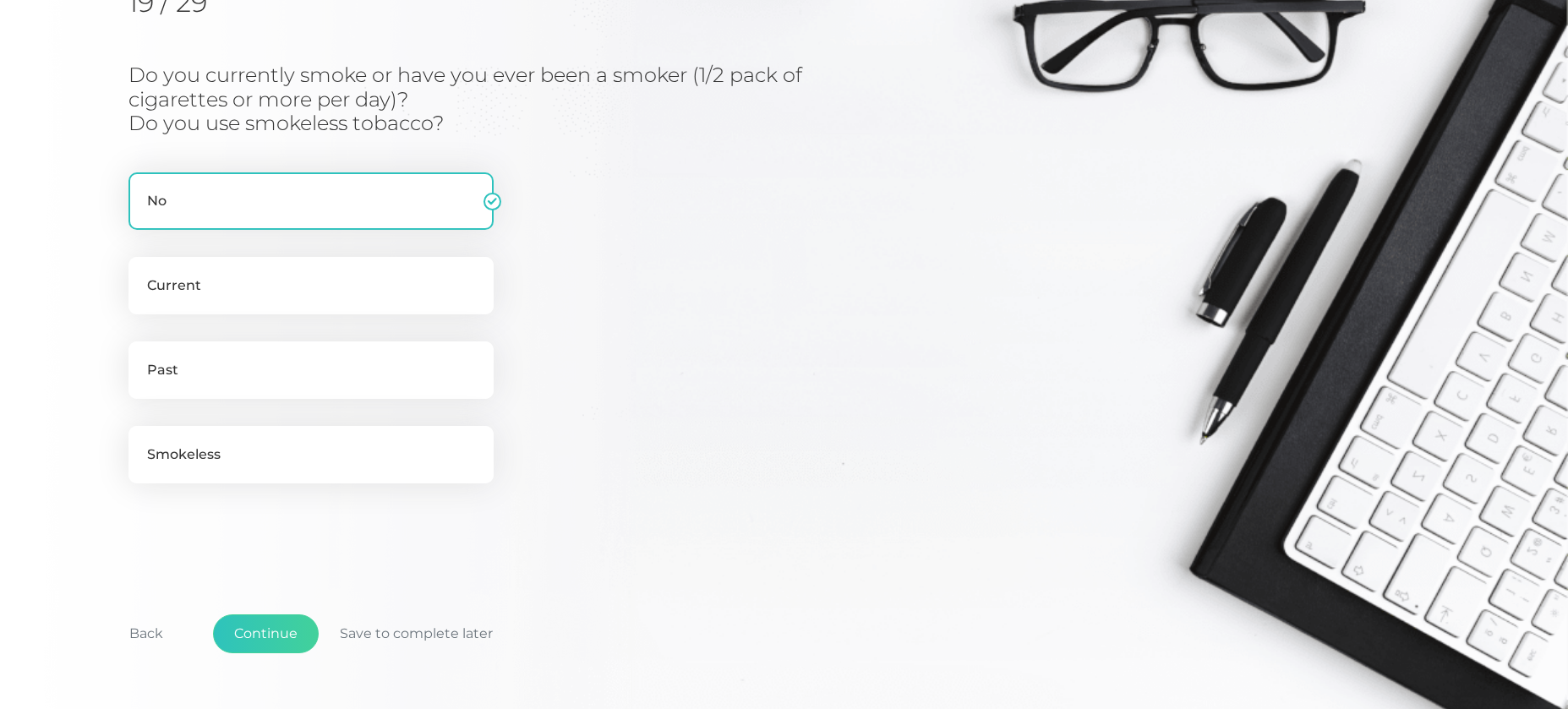
scroll to position [316, 0]
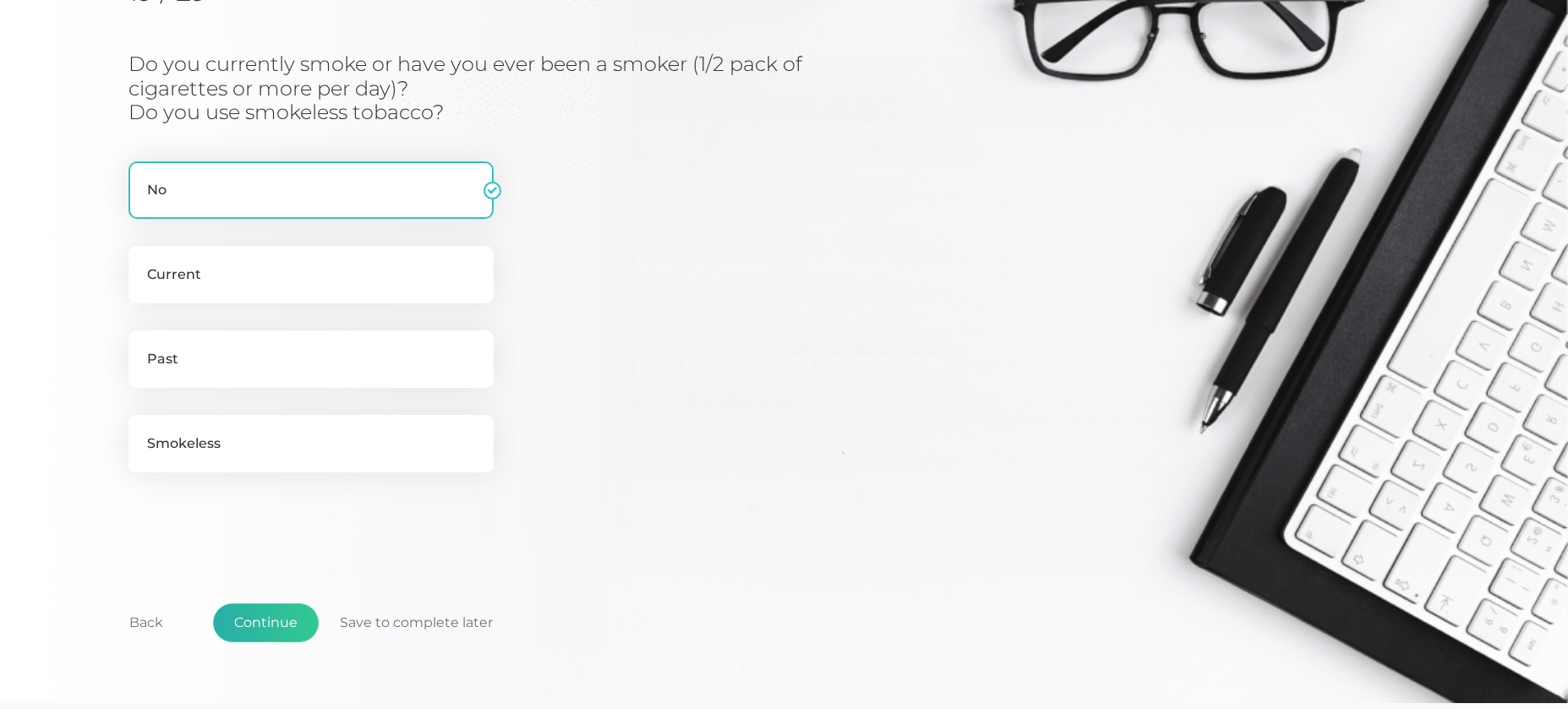
click at [270, 626] on button "Continue" at bounding box center [266, 623] width 106 height 39
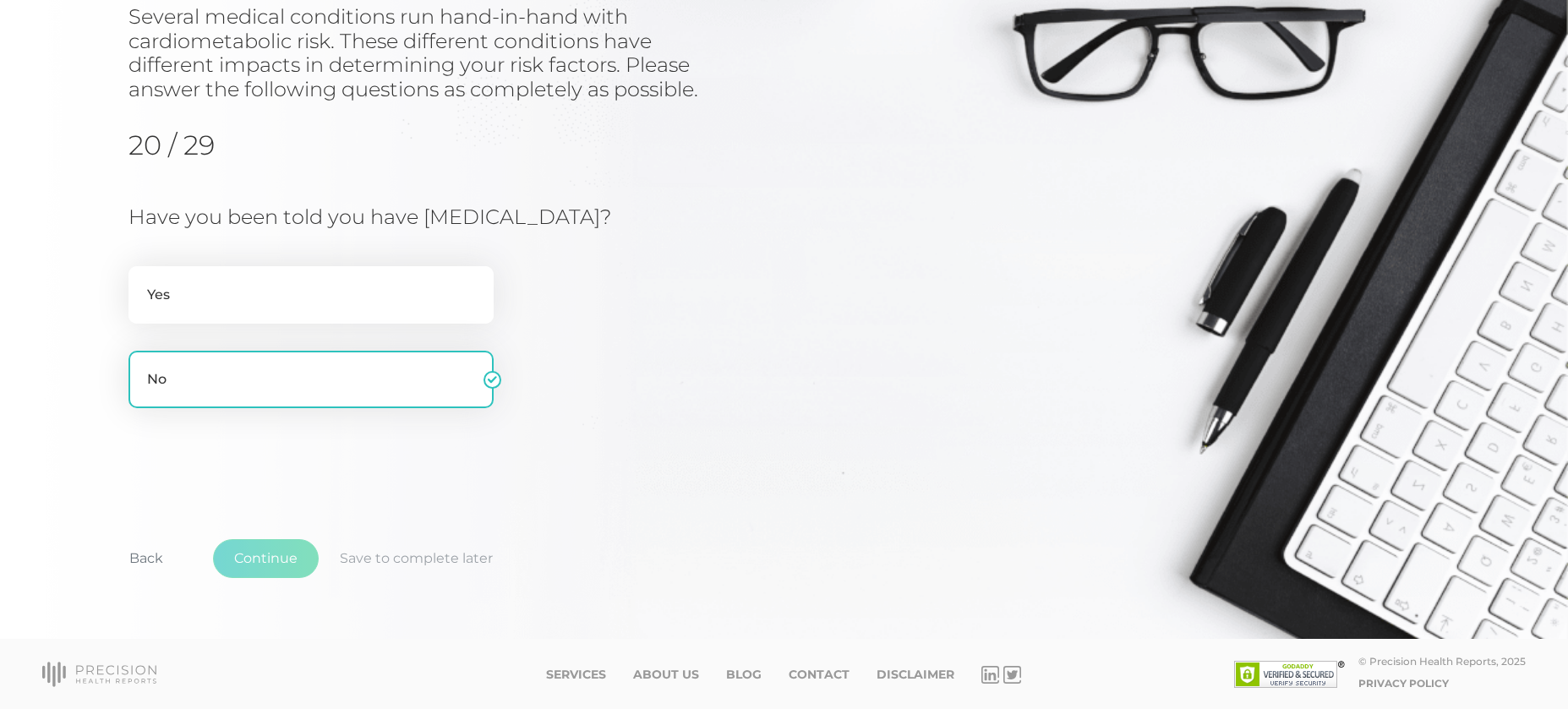
scroll to position [206, 0]
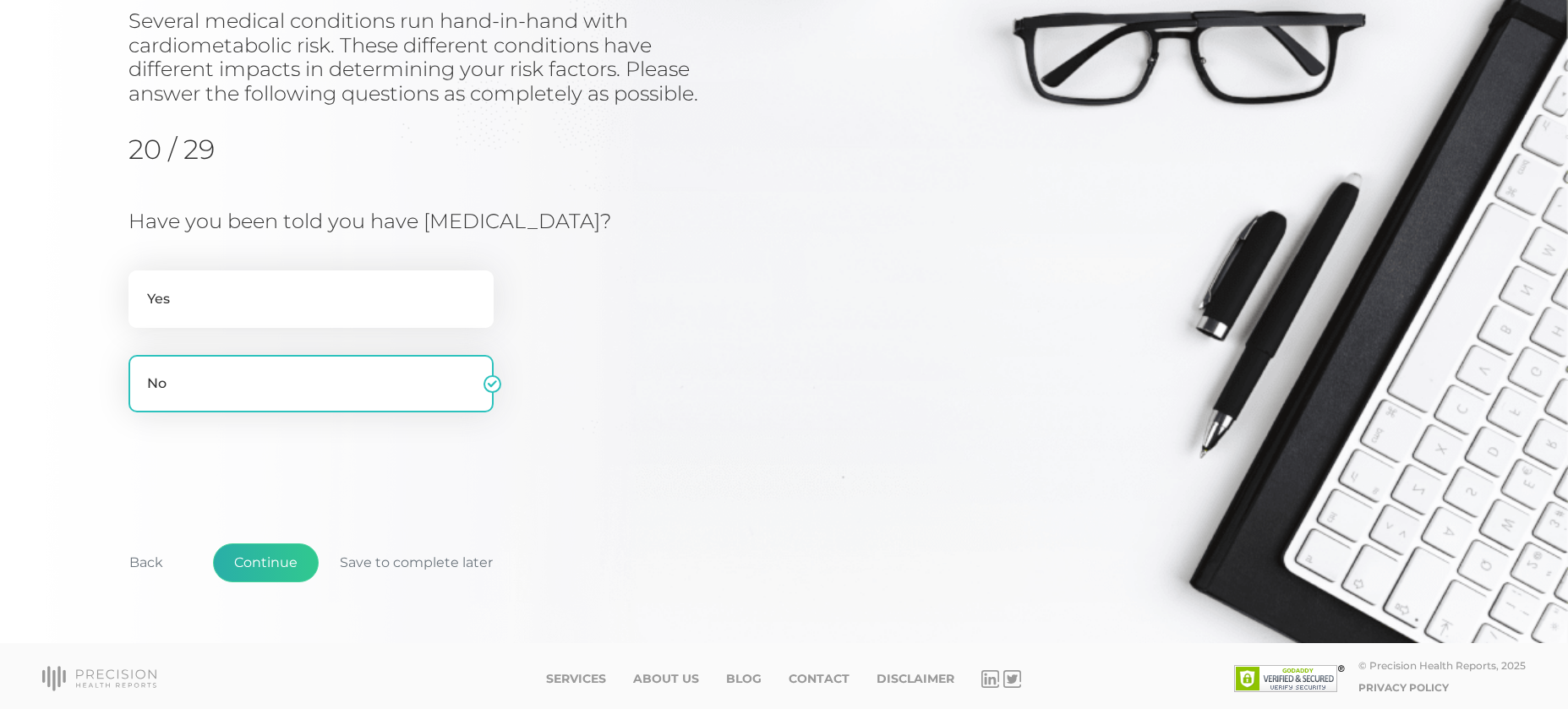
click at [253, 571] on button "Continue" at bounding box center [266, 564] width 106 height 39
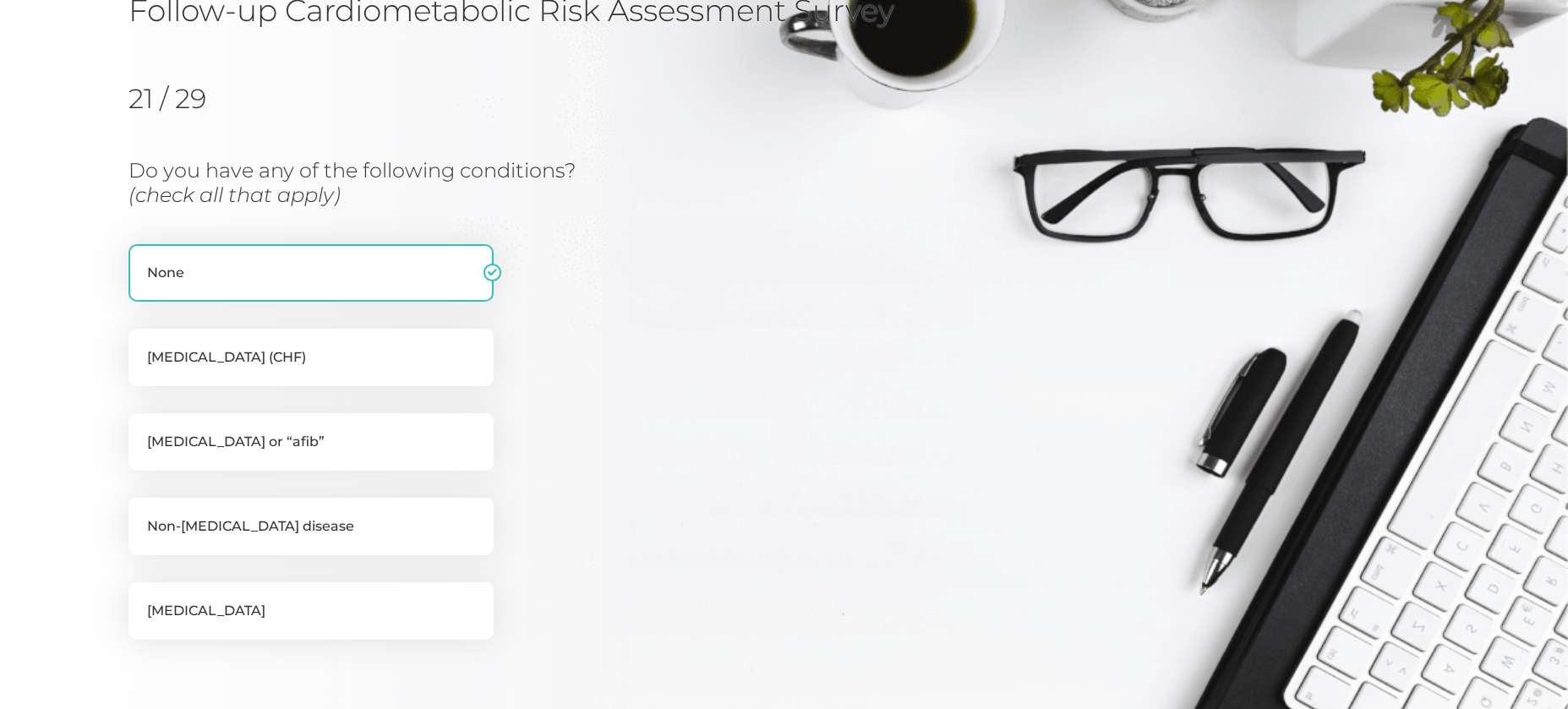
scroll to position [161, 0]
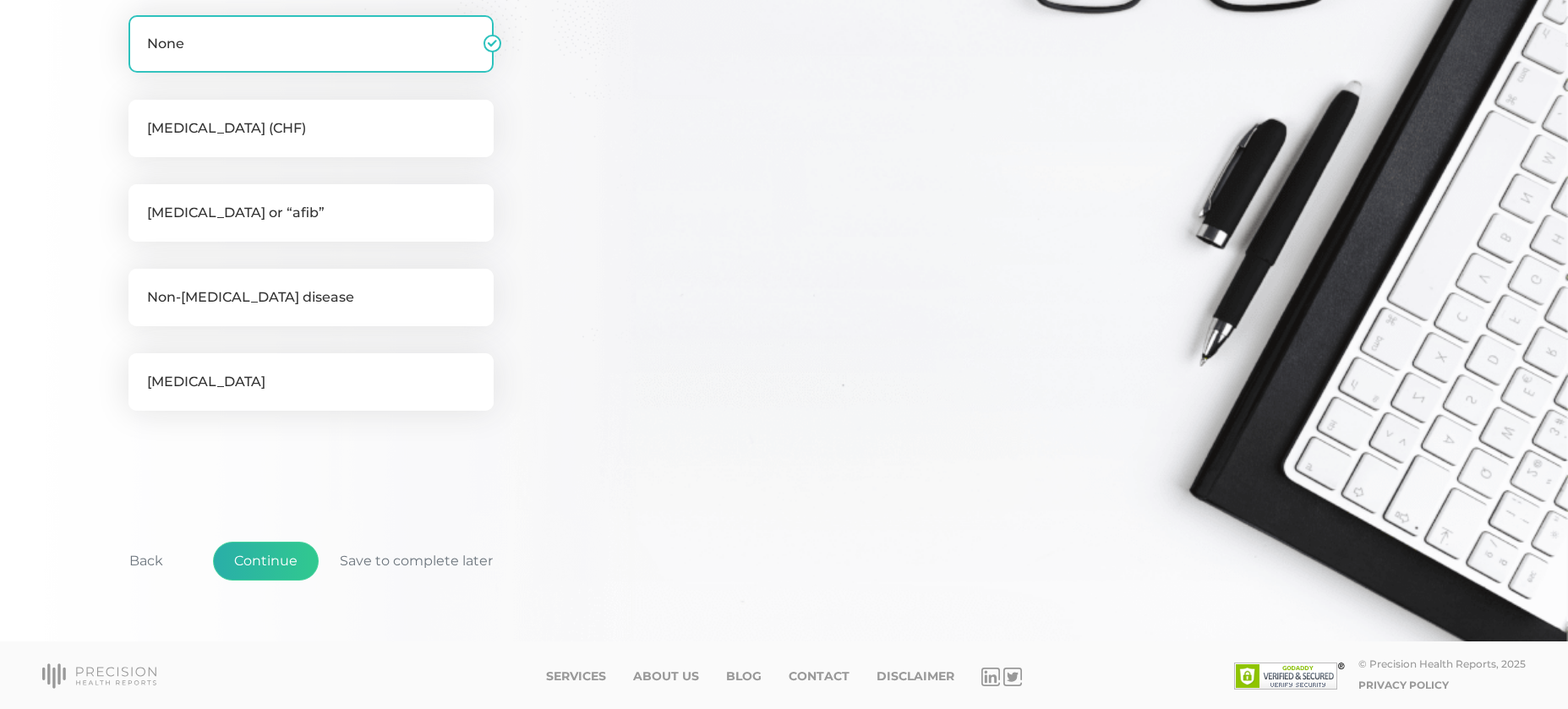
click at [285, 566] on button "Continue" at bounding box center [266, 562] width 106 height 39
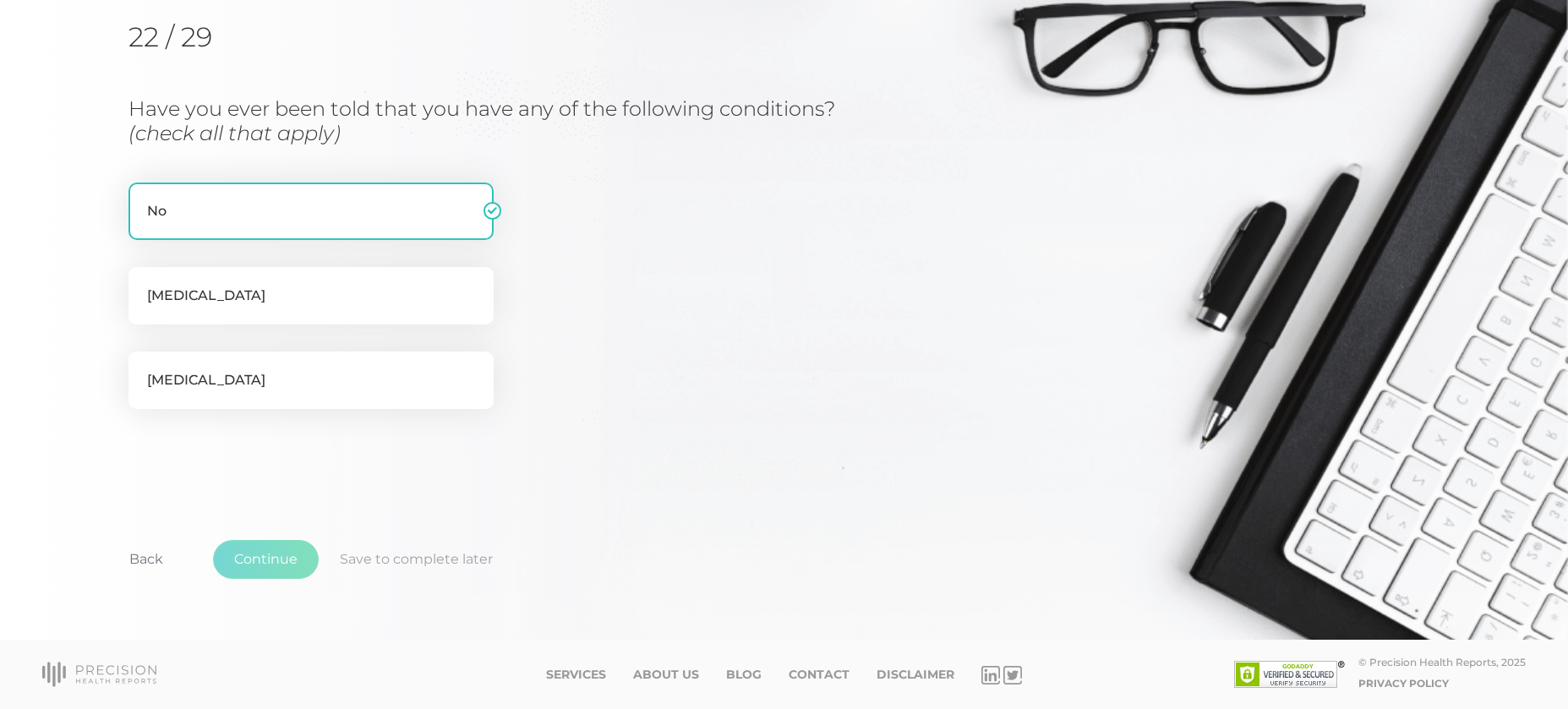
scroll to position [216, 0]
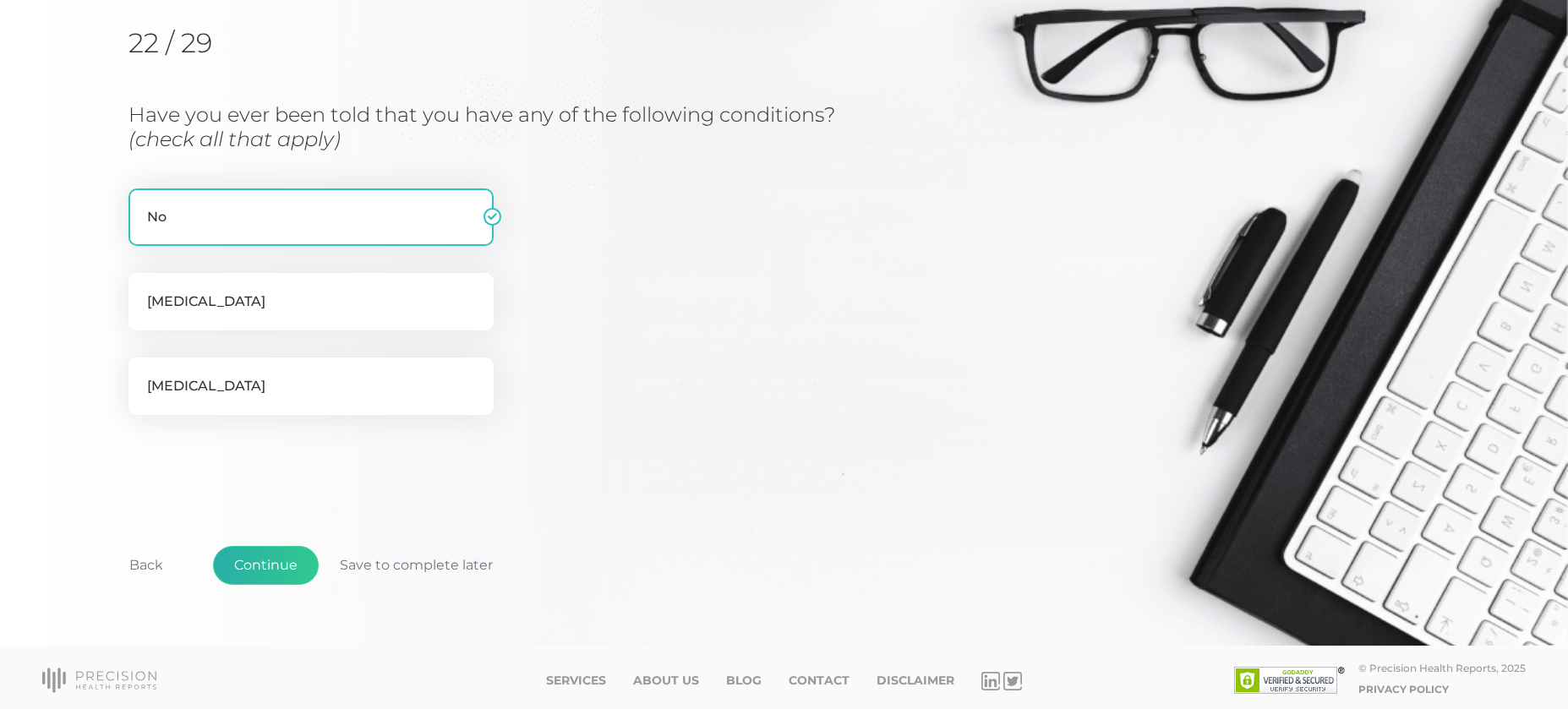
click at [285, 566] on button "Continue" at bounding box center [266, 565] width 106 height 39
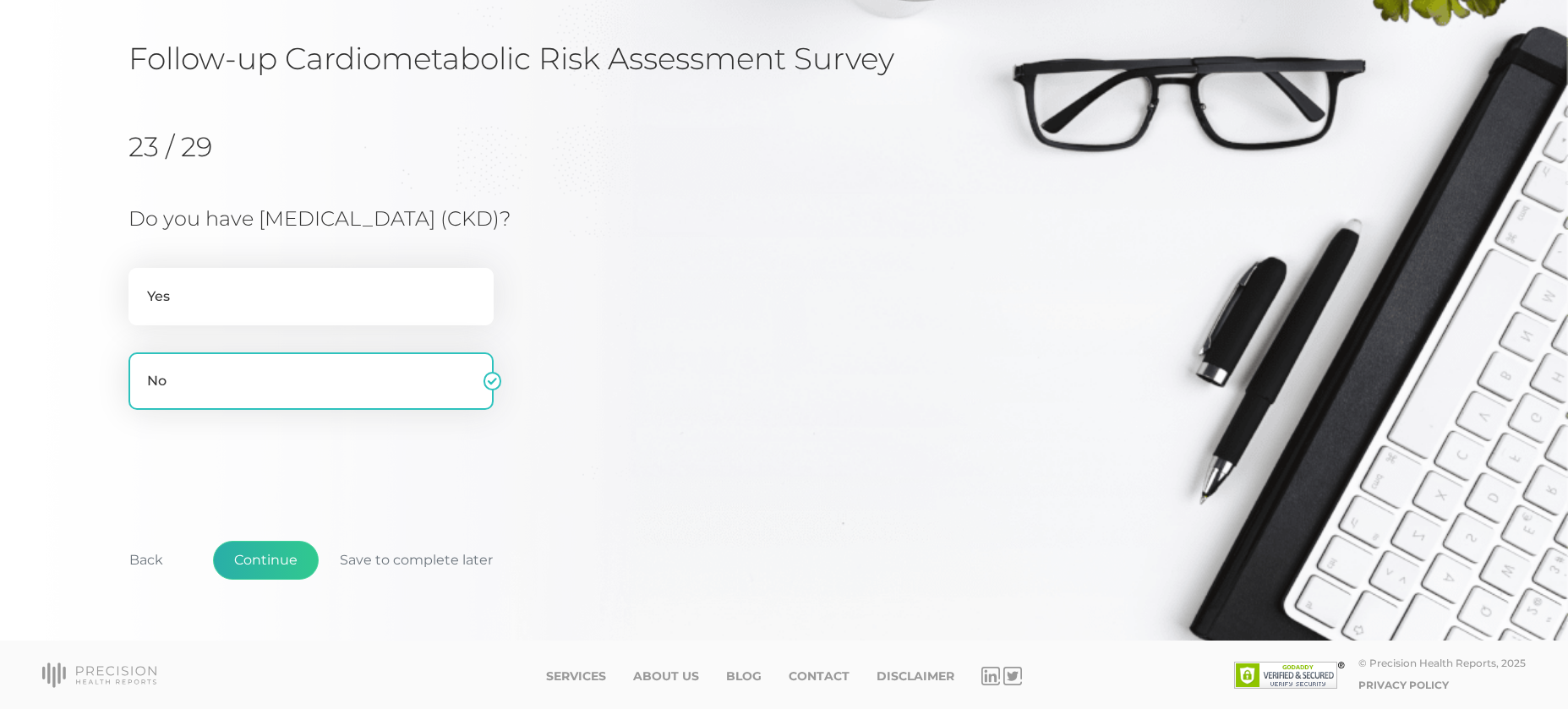
click at [267, 560] on button "Continue" at bounding box center [266, 561] width 106 height 39
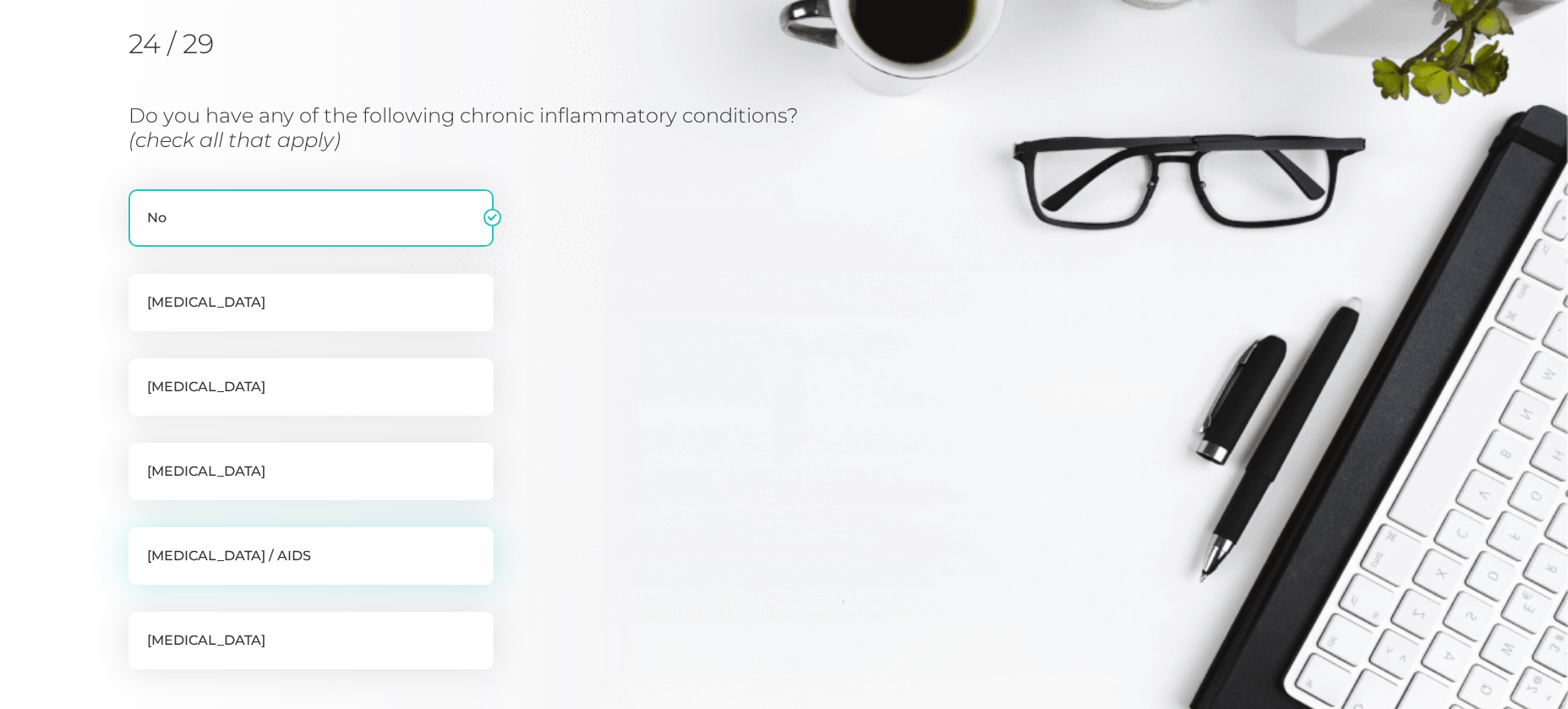
scroll to position [216, 0]
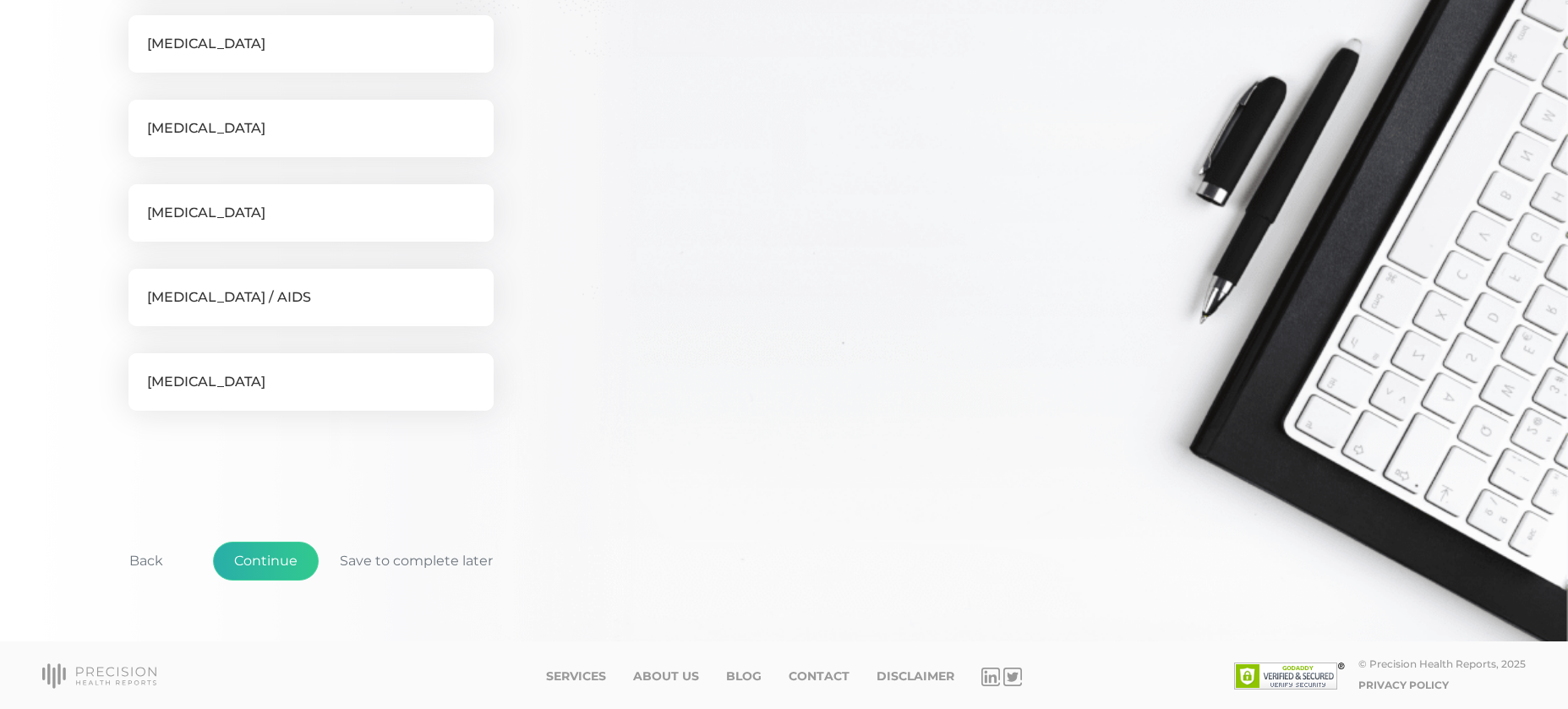
click at [276, 562] on button "Continue" at bounding box center [266, 562] width 106 height 39
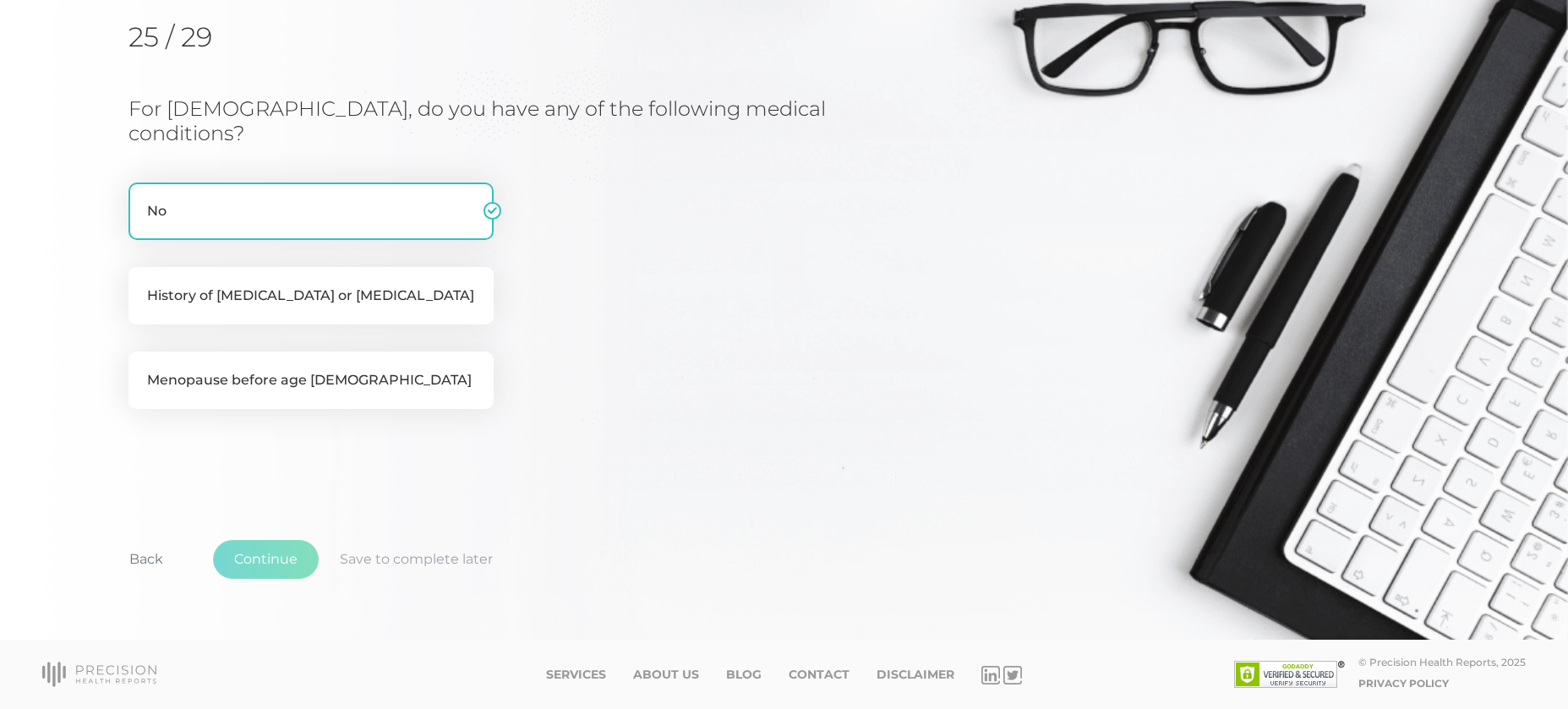
scroll to position [196, 0]
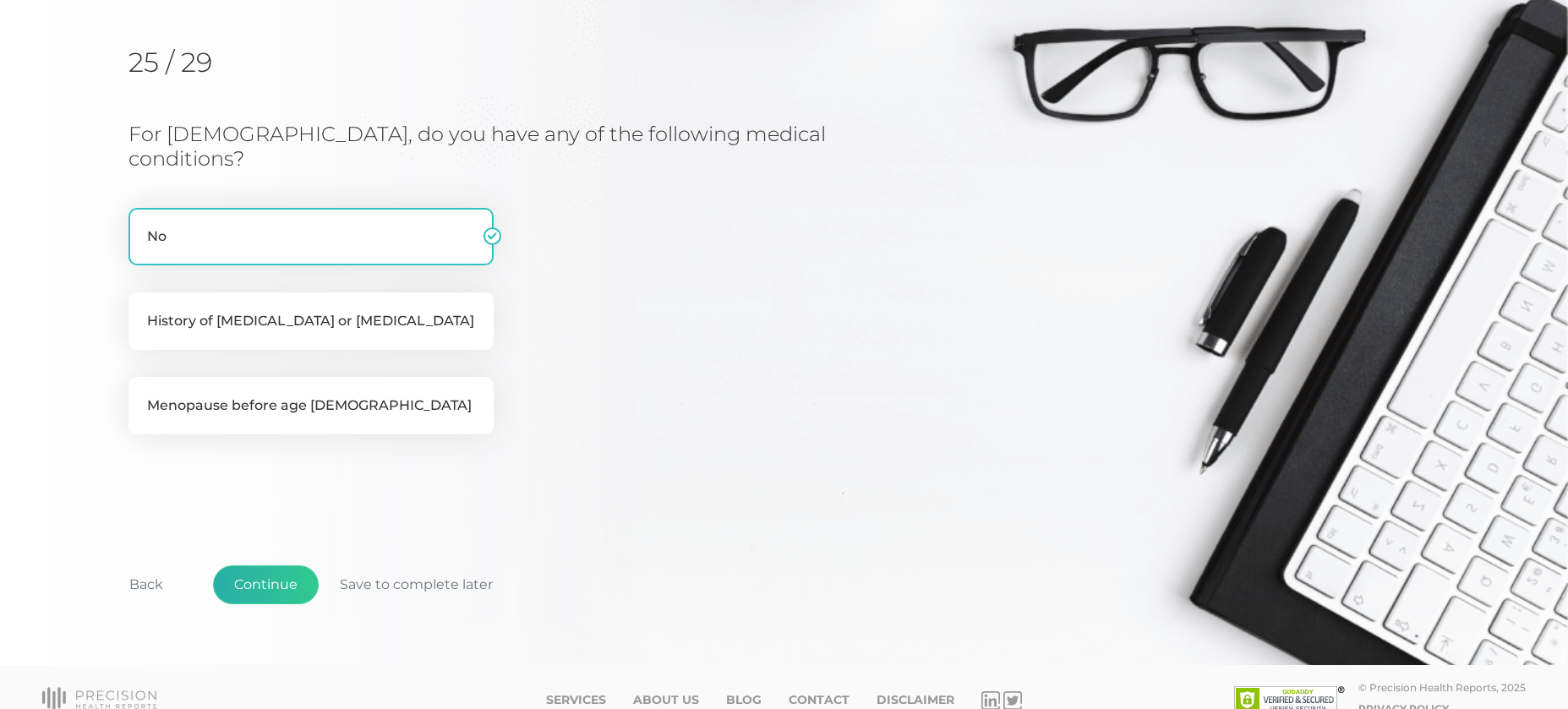
click at [279, 565] on button "Continue" at bounding box center [266, 585] width 106 height 39
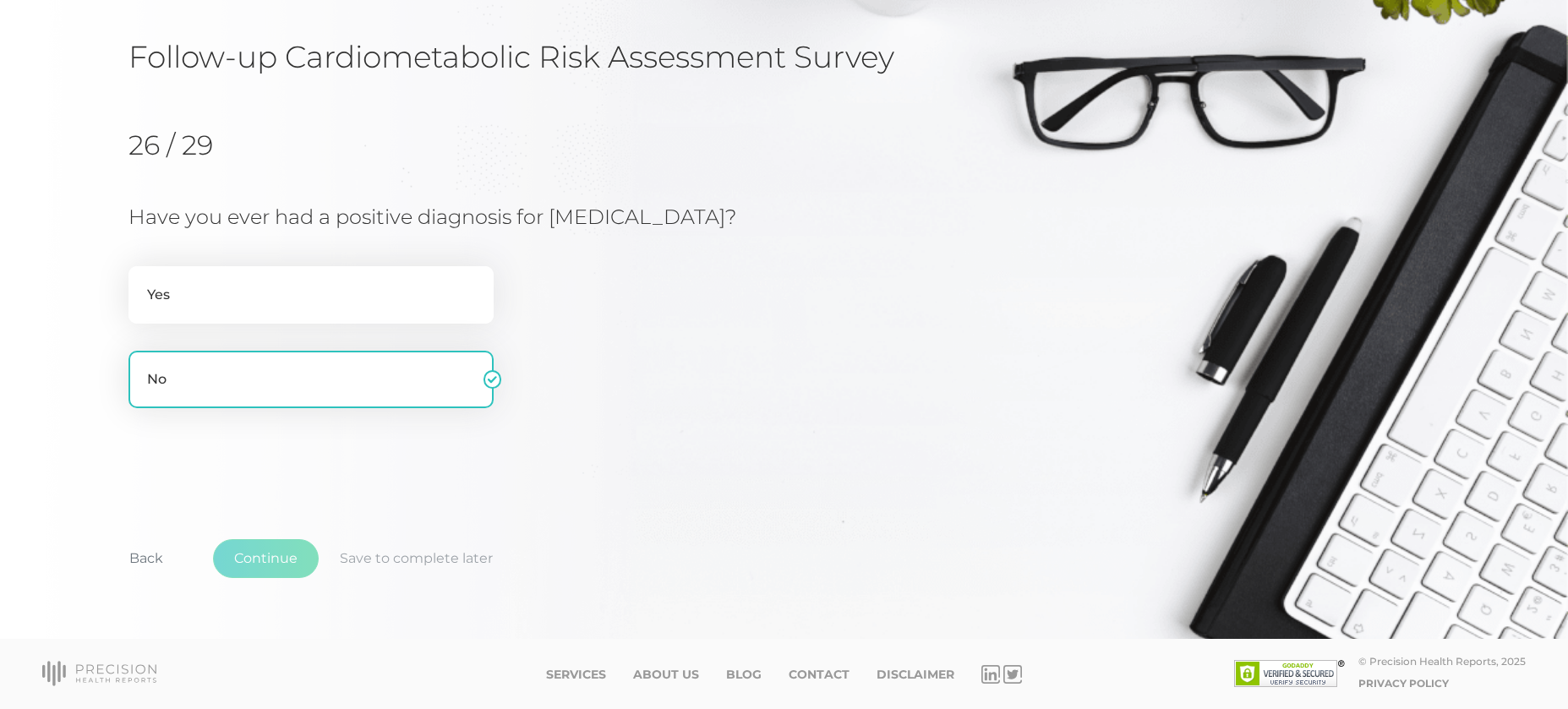
scroll to position [111, 0]
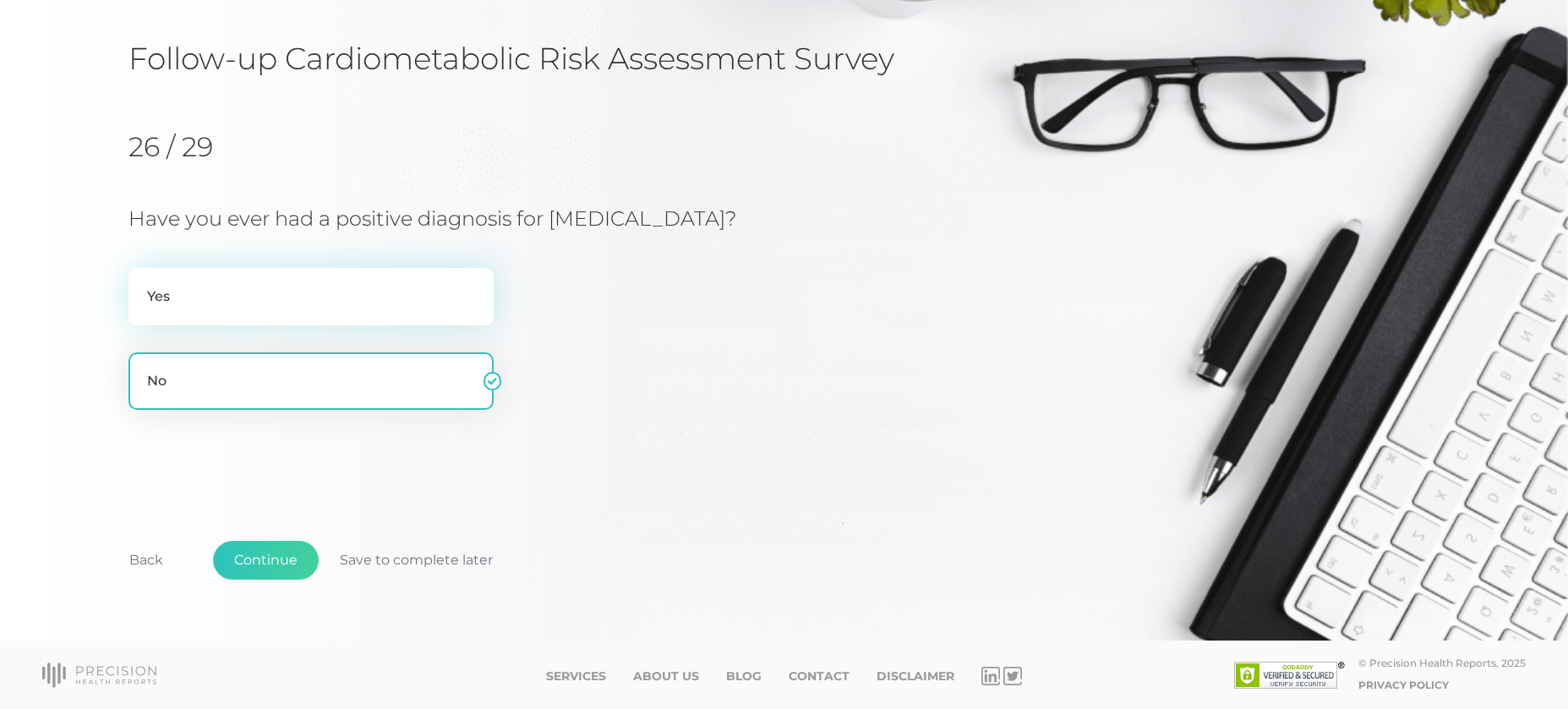
click at [285, 306] on label "Yes" at bounding box center [311, 297] width 365 height 57
click at [142, 284] on input "Yes" at bounding box center [135, 276] width 13 height 17
radio input "true"
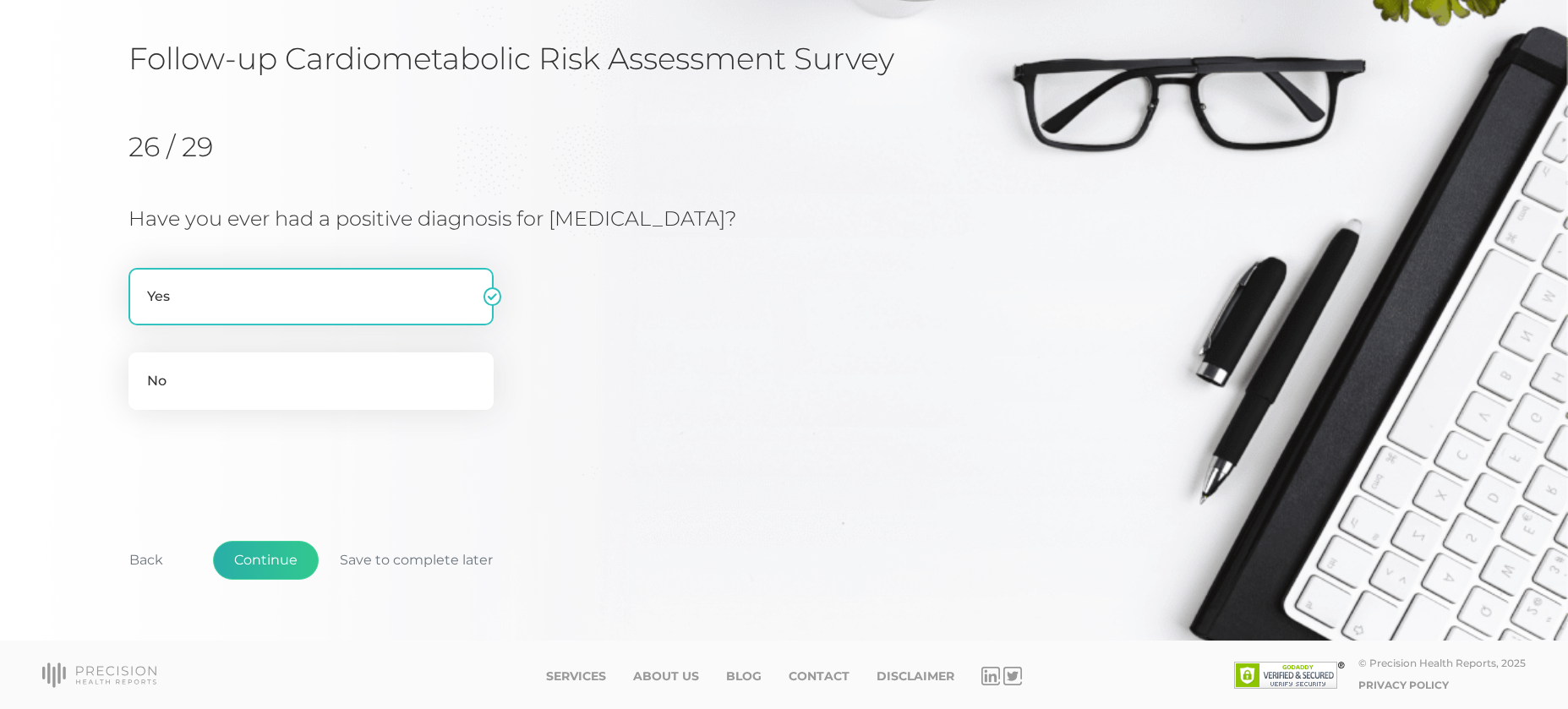
click at [258, 561] on button "Continue" at bounding box center [266, 561] width 106 height 39
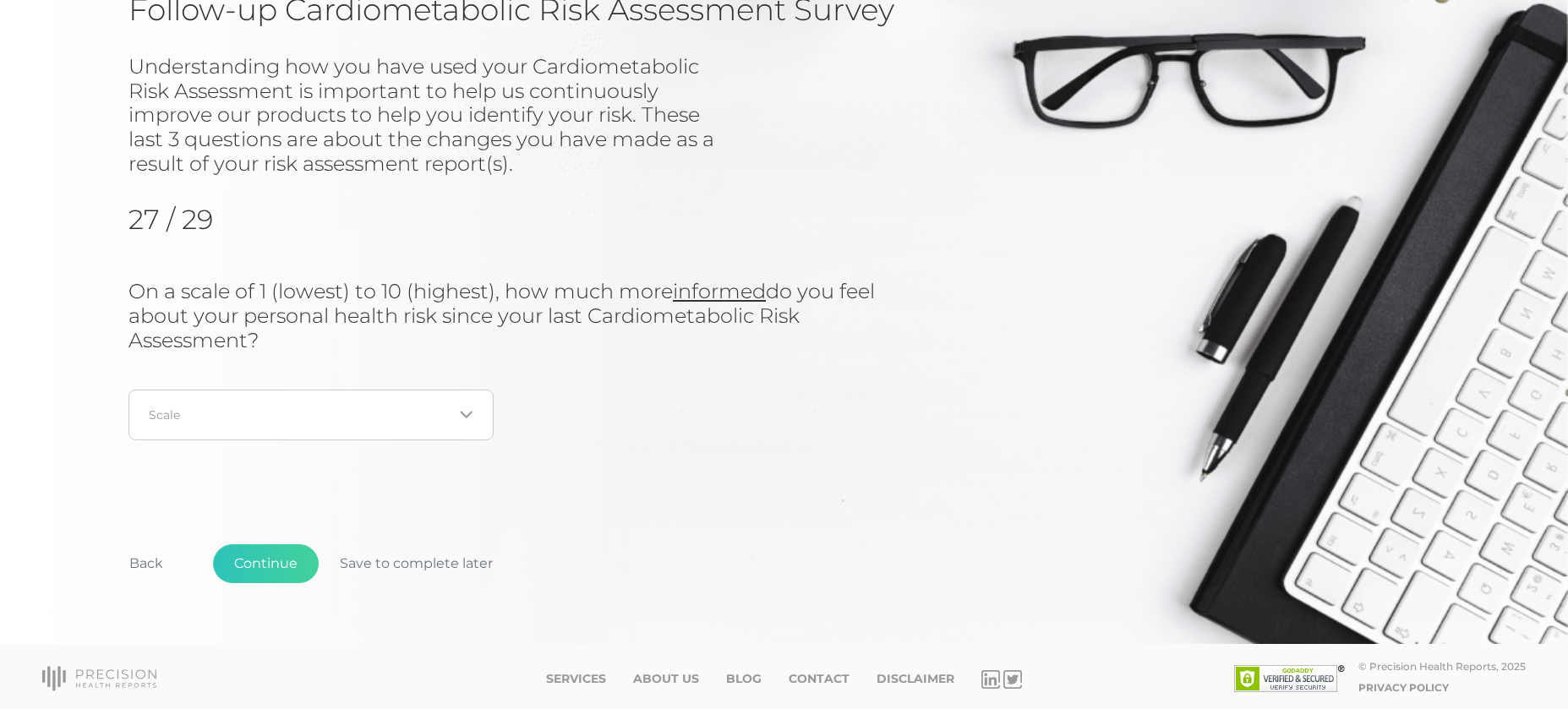
scroll to position [159, 0]
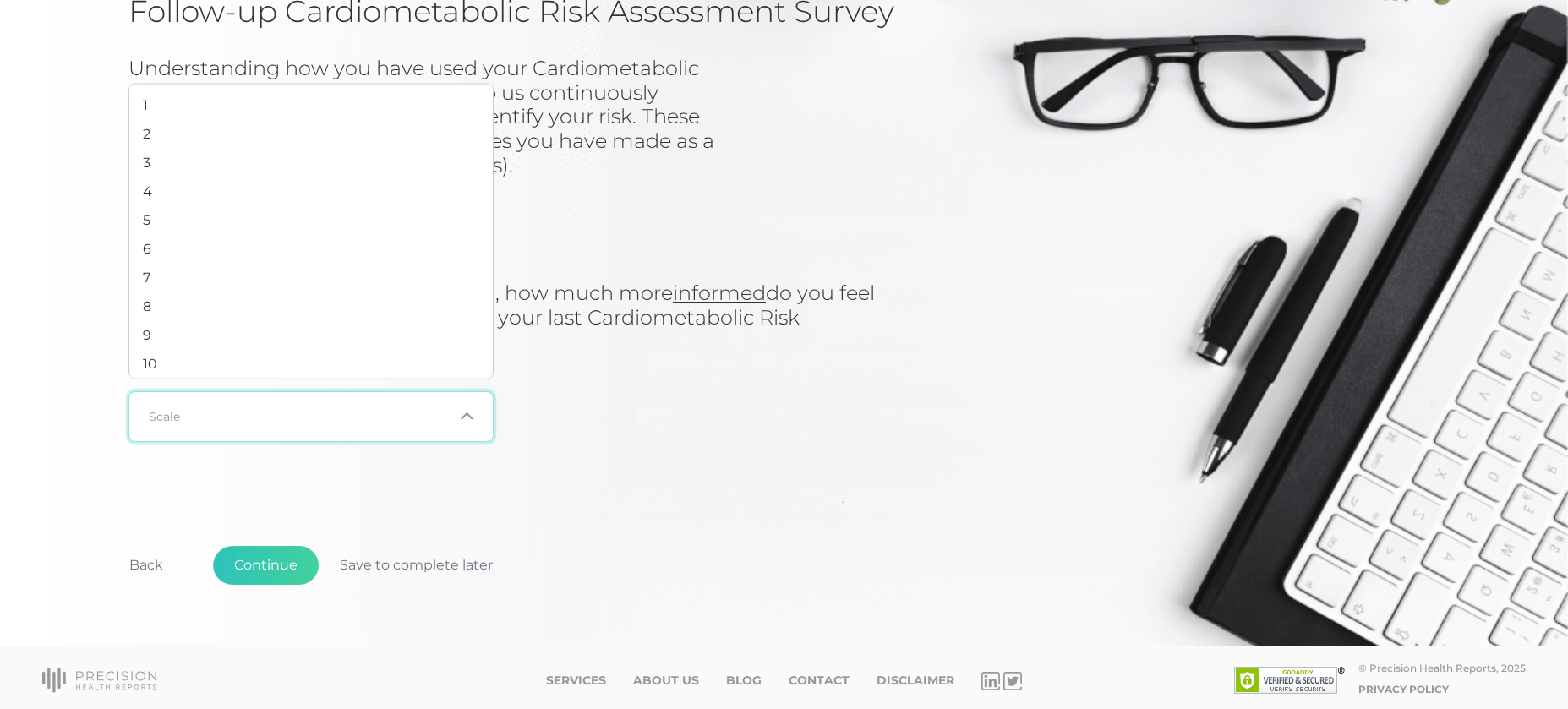
click at [350, 410] on input "Search for option" at bounding box center [301, 416] width 303 height 17
click at [671, 408] on div "On a scale of 1 (lowest) to 10 (highest), how much more informed do you feel ab…" at bounding box center [521, 367] width 787 height 169
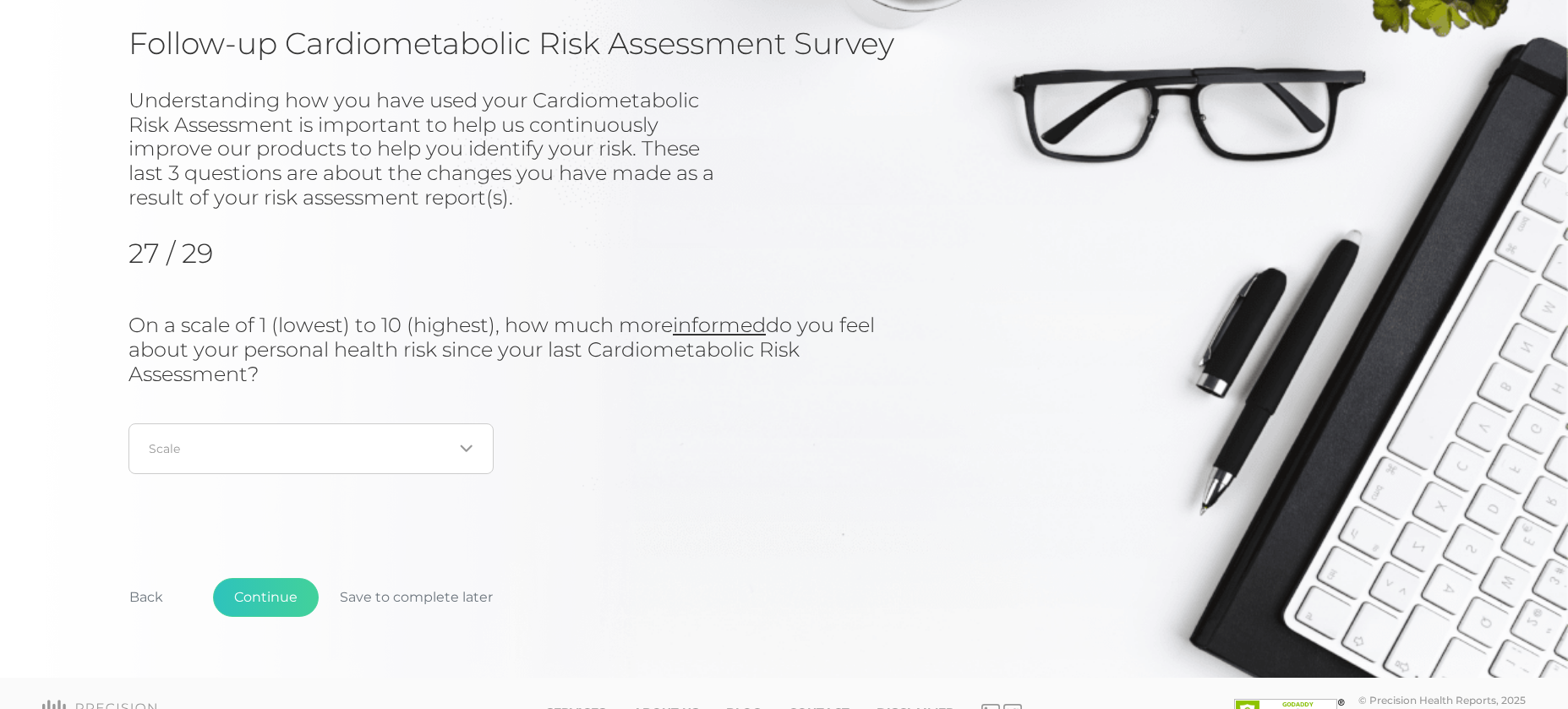
scroll to position [128, 0]
click at [436, 454] on div "Loading..." at bounding box center [311, 448] width 365 height 51
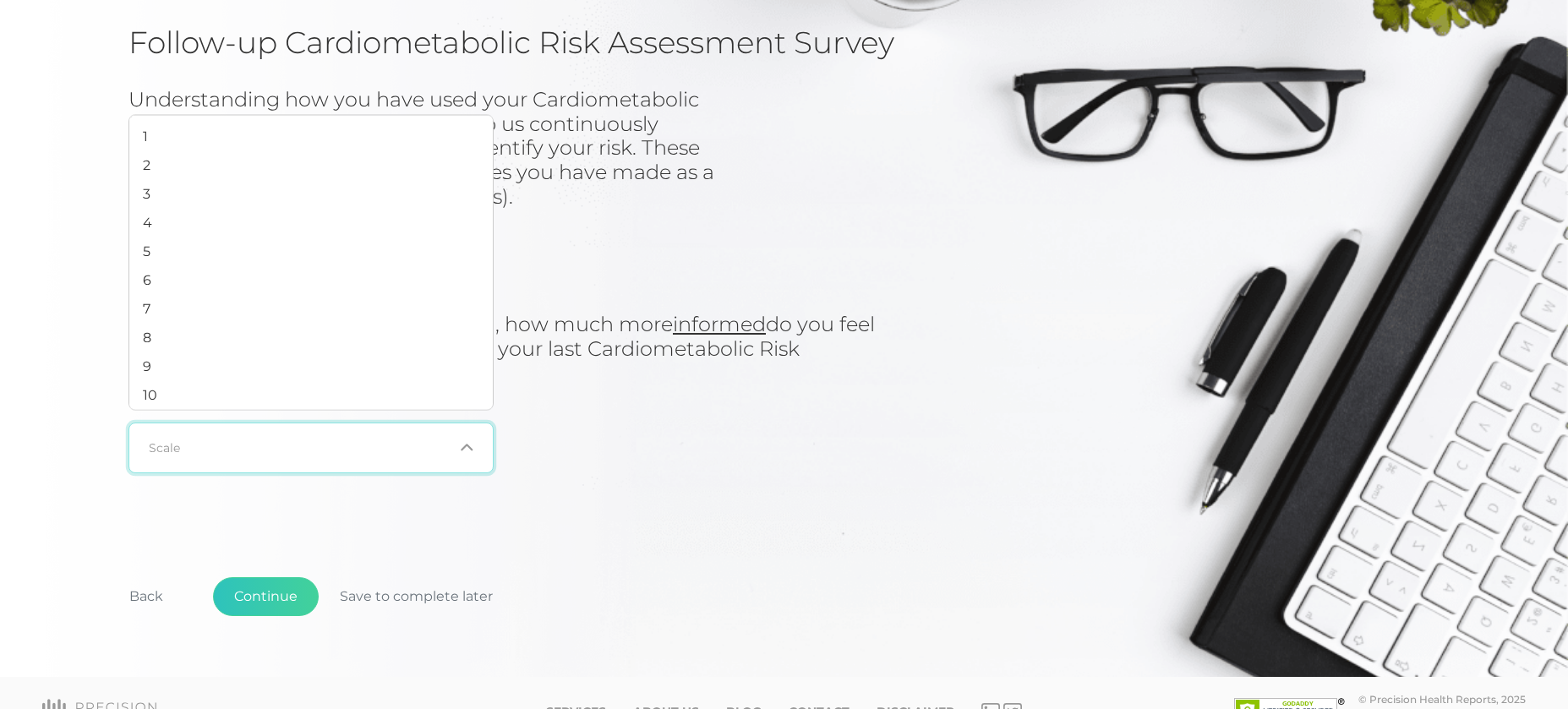
click at [792, 461] on div "On a scale of 1 (lowest) to 10 (highest), how much more informed do you feel ab…" at bounding box center [521, 398] width 787 height 169
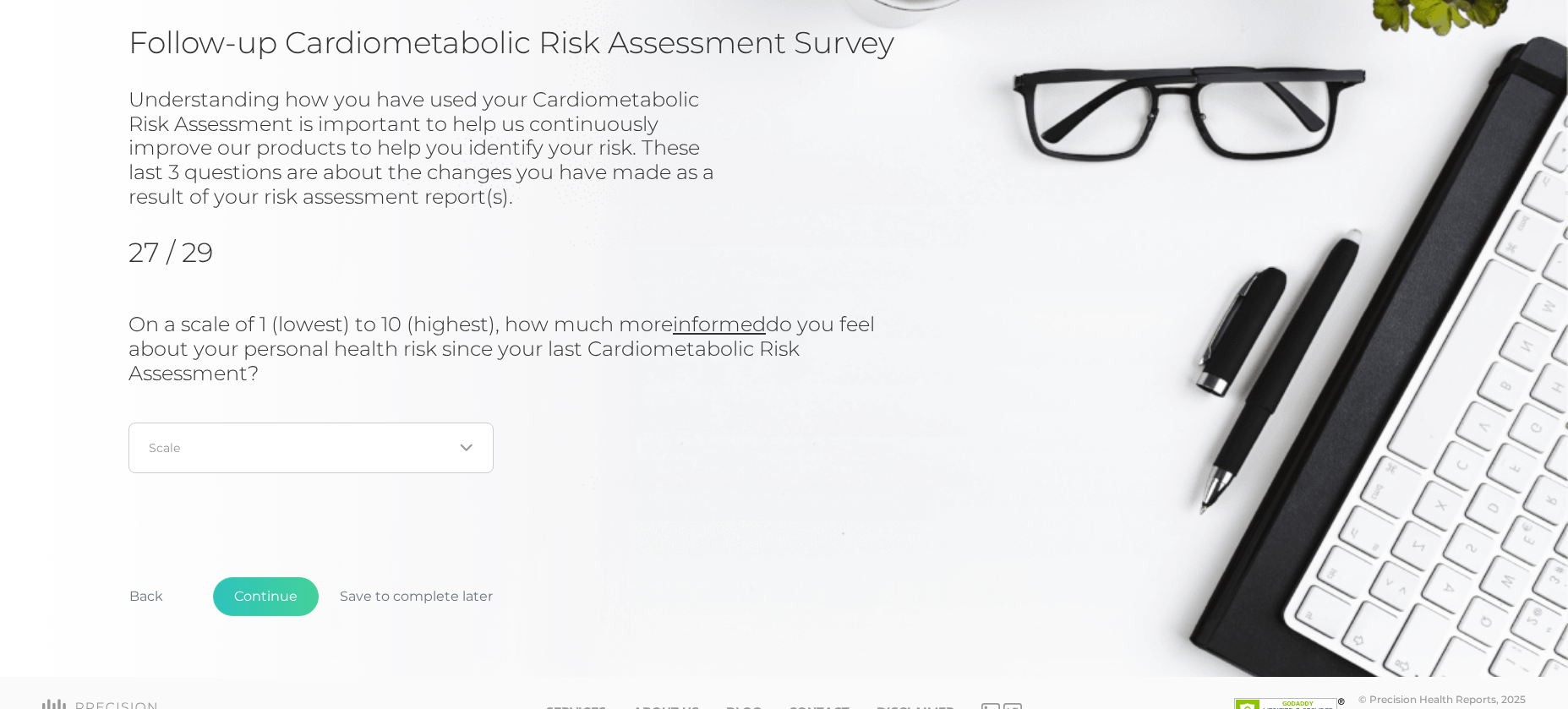
click at [414, 431] on div "Loading..." at bounding box center [311, 448] width 365 height 51
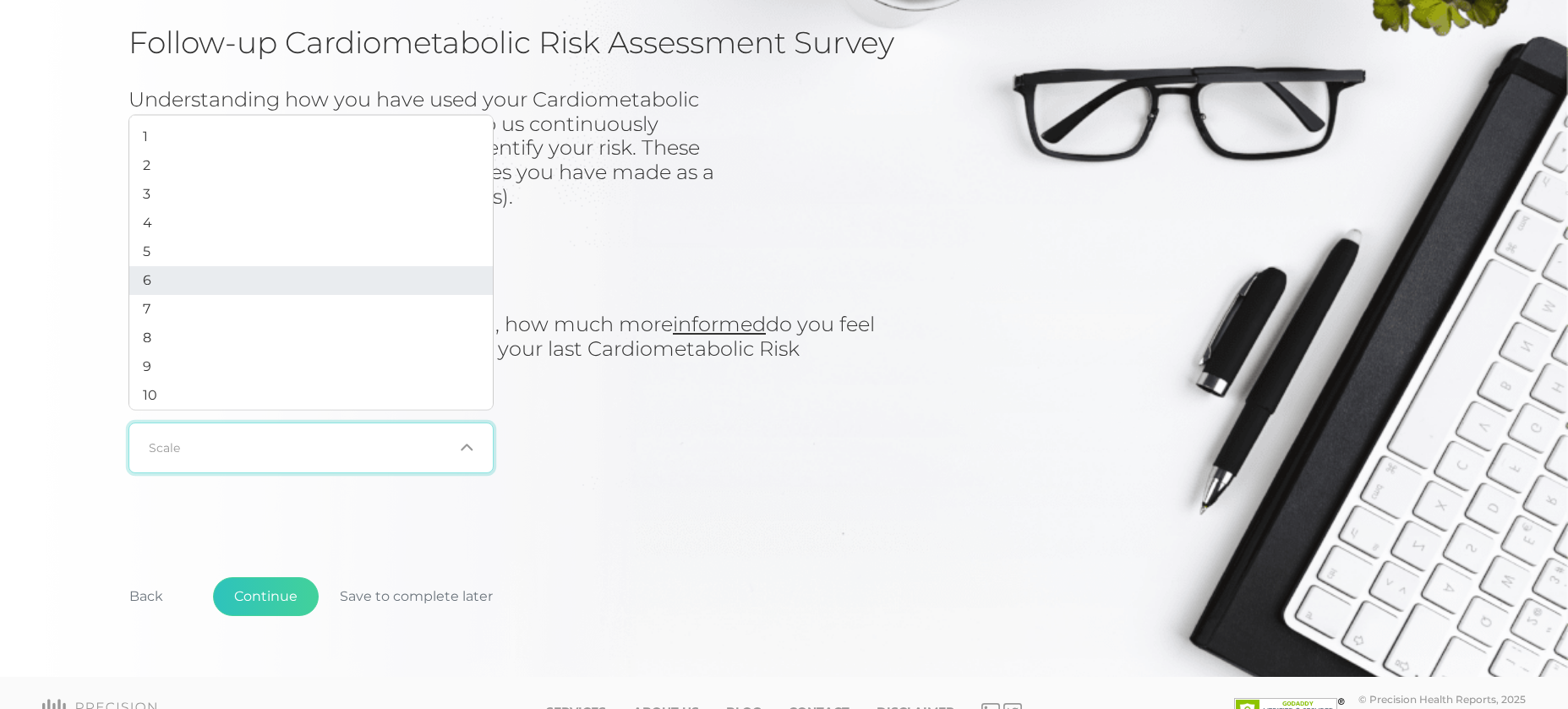
click at [371, 274] on li "6" at bounding box center [311, 281] width 364 height 29
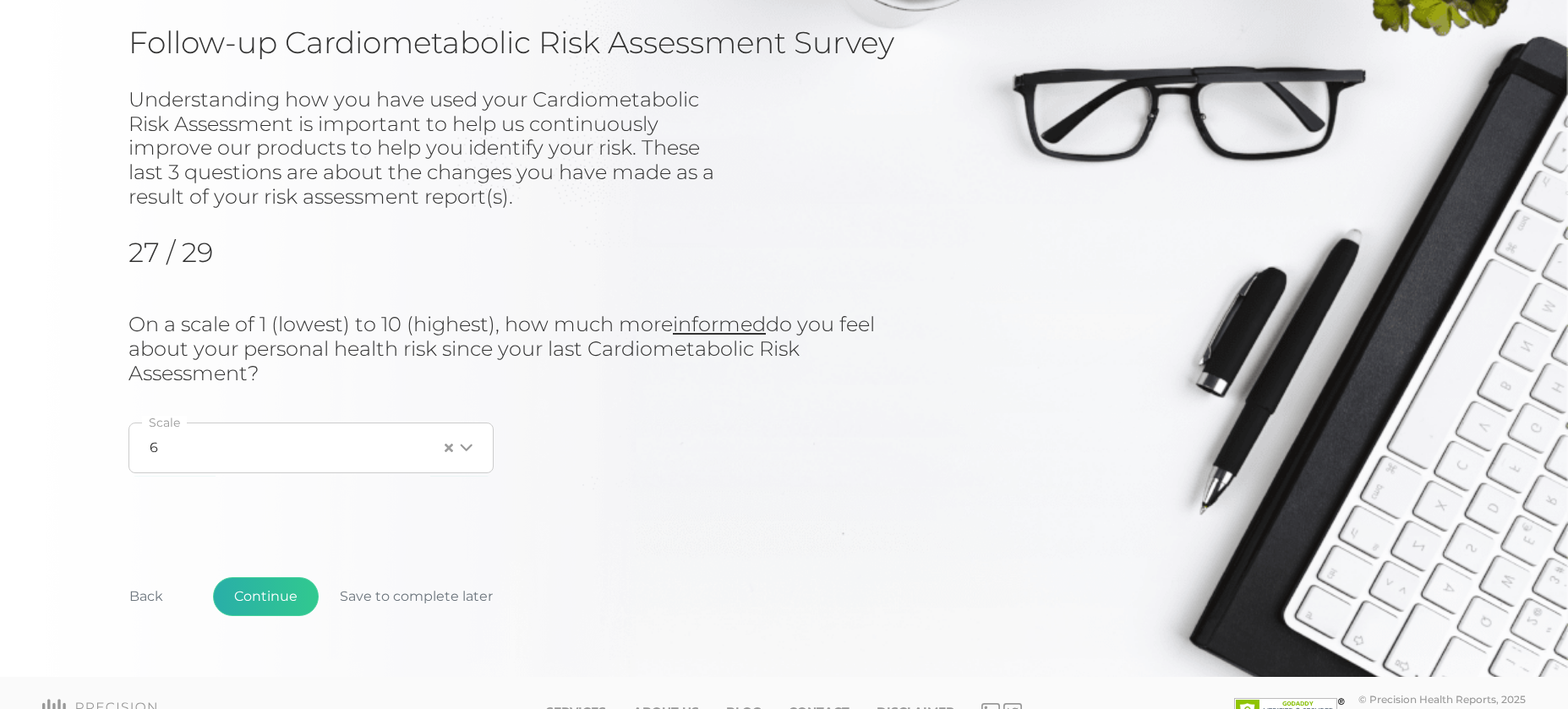
click at [265, 598] on button "Continue" at bounding box center [266, 598] width 106 height 39
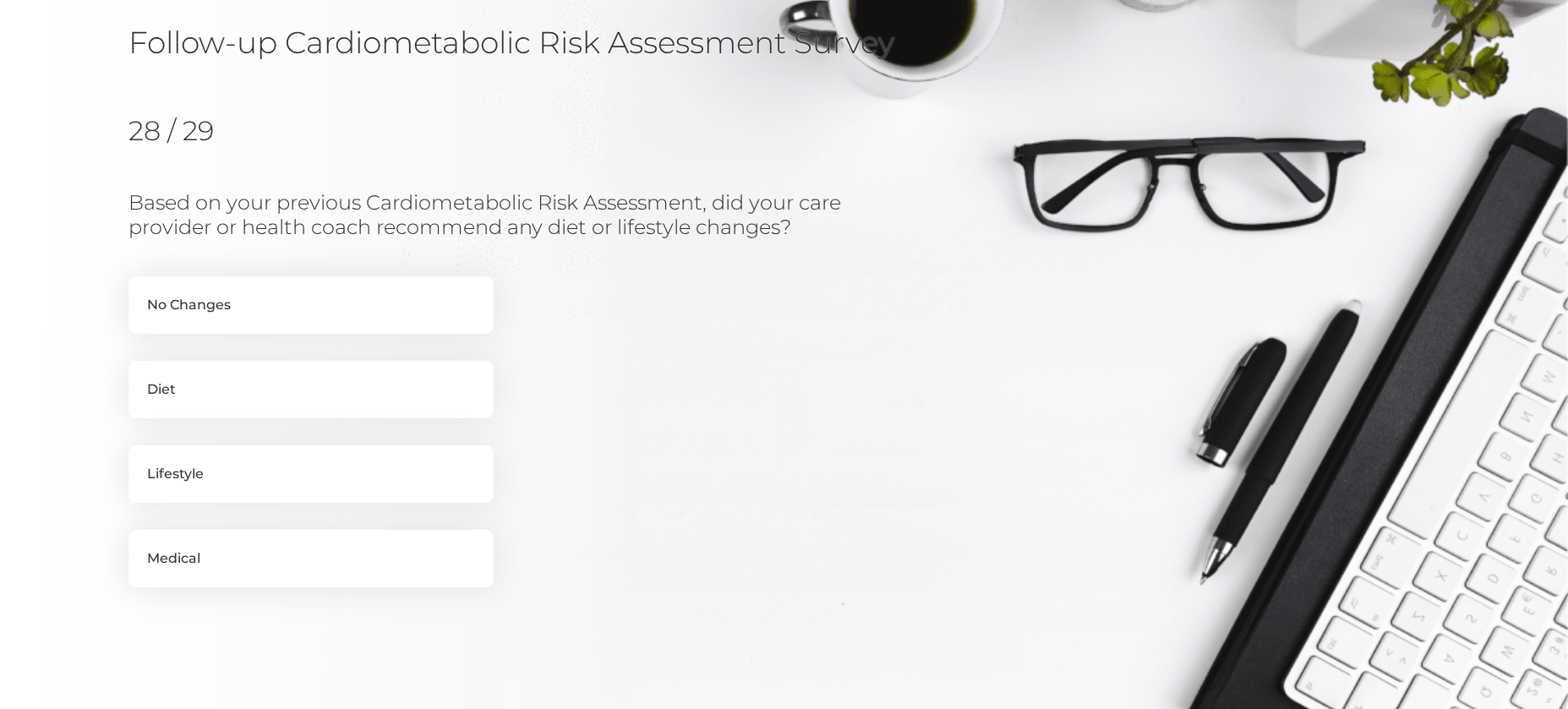
scroll to position [216, 0]
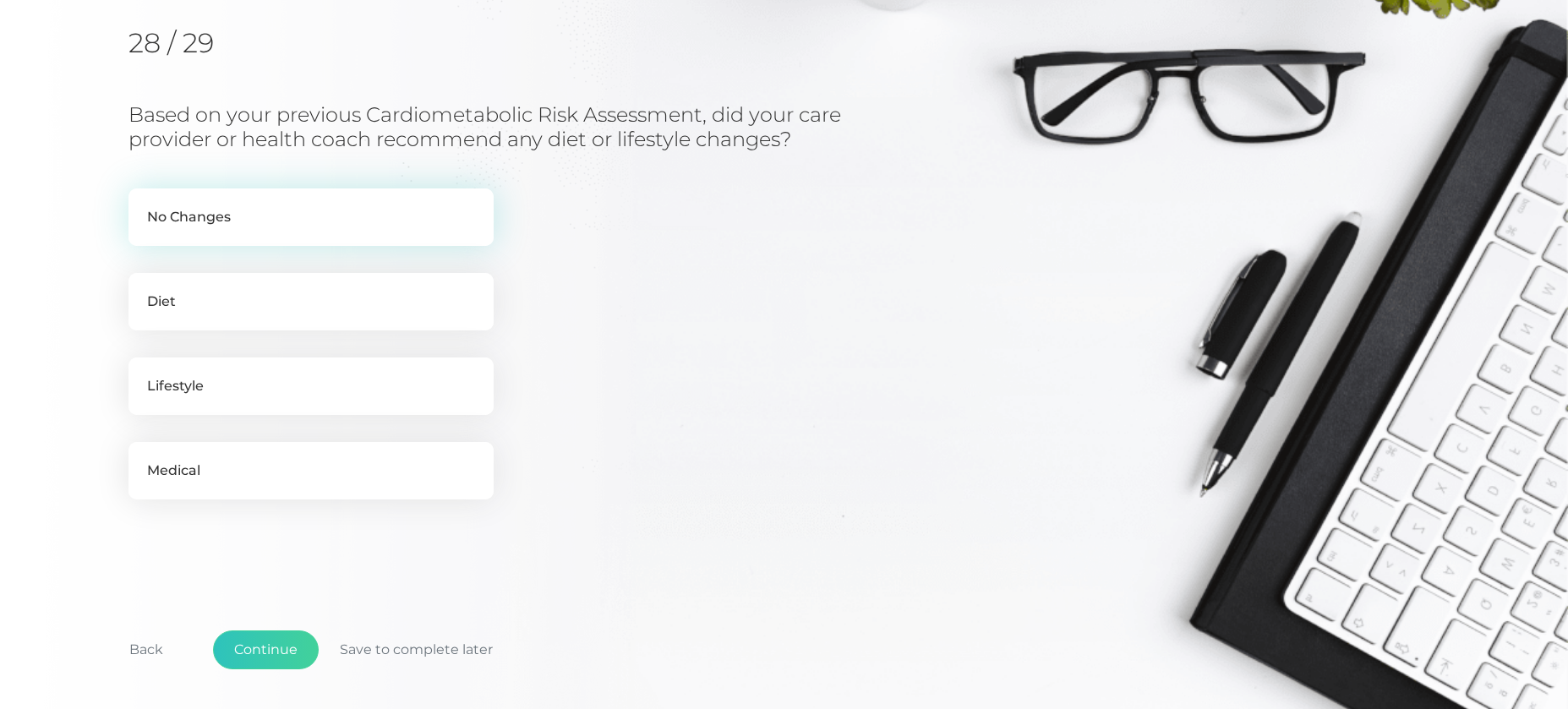
click at [254, 222] on label "No Changes" at bounding box center [311, 217] width 365 height 57
click at [142, 205] on input "No Changes" at bounding box center [135, 196] width 13 height 17
checkbox input "true"
click at [236, 642] on button "Continue" at bounding box center [266, 650] width 106 height 39
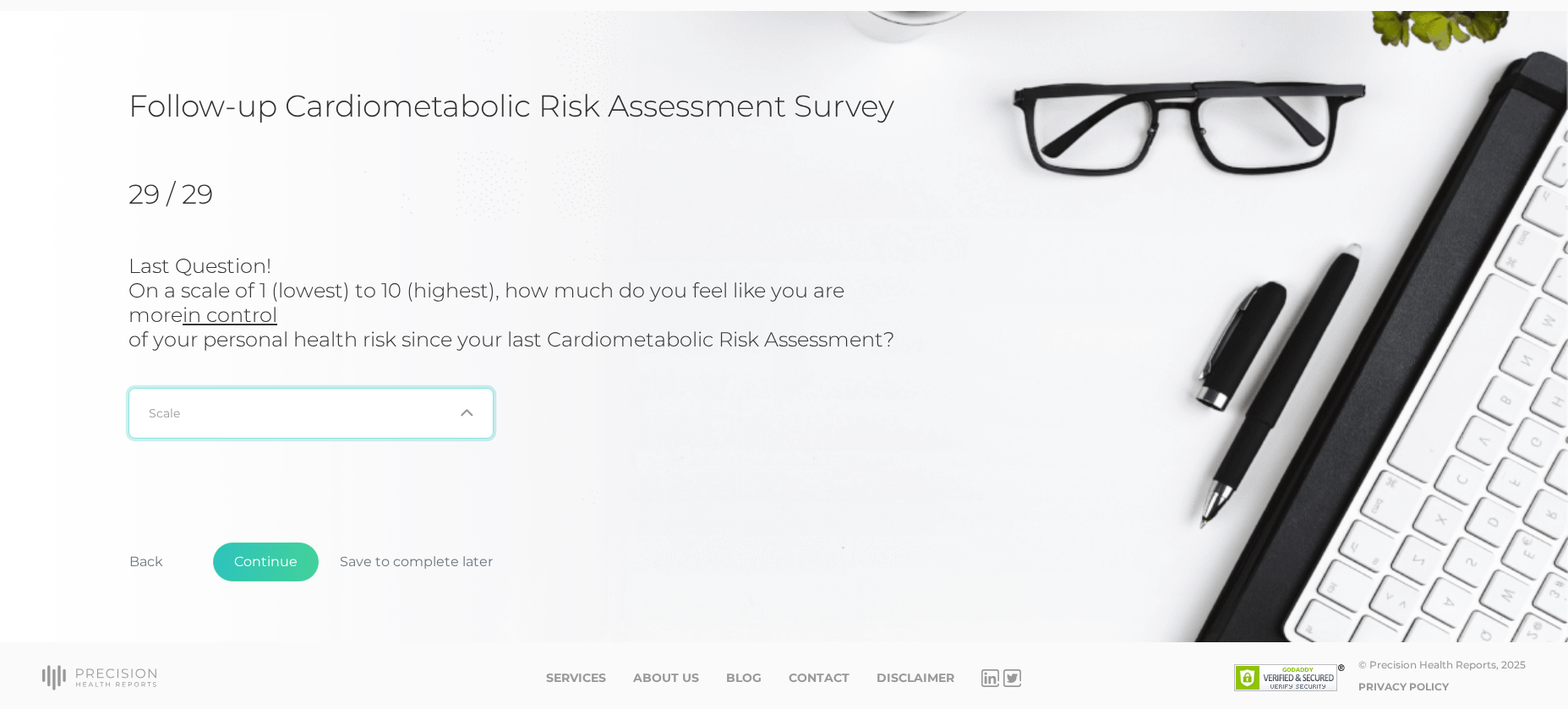
click at [361, 422] on div "Loading..." at bounding box center [311, 413] width 365 height 51
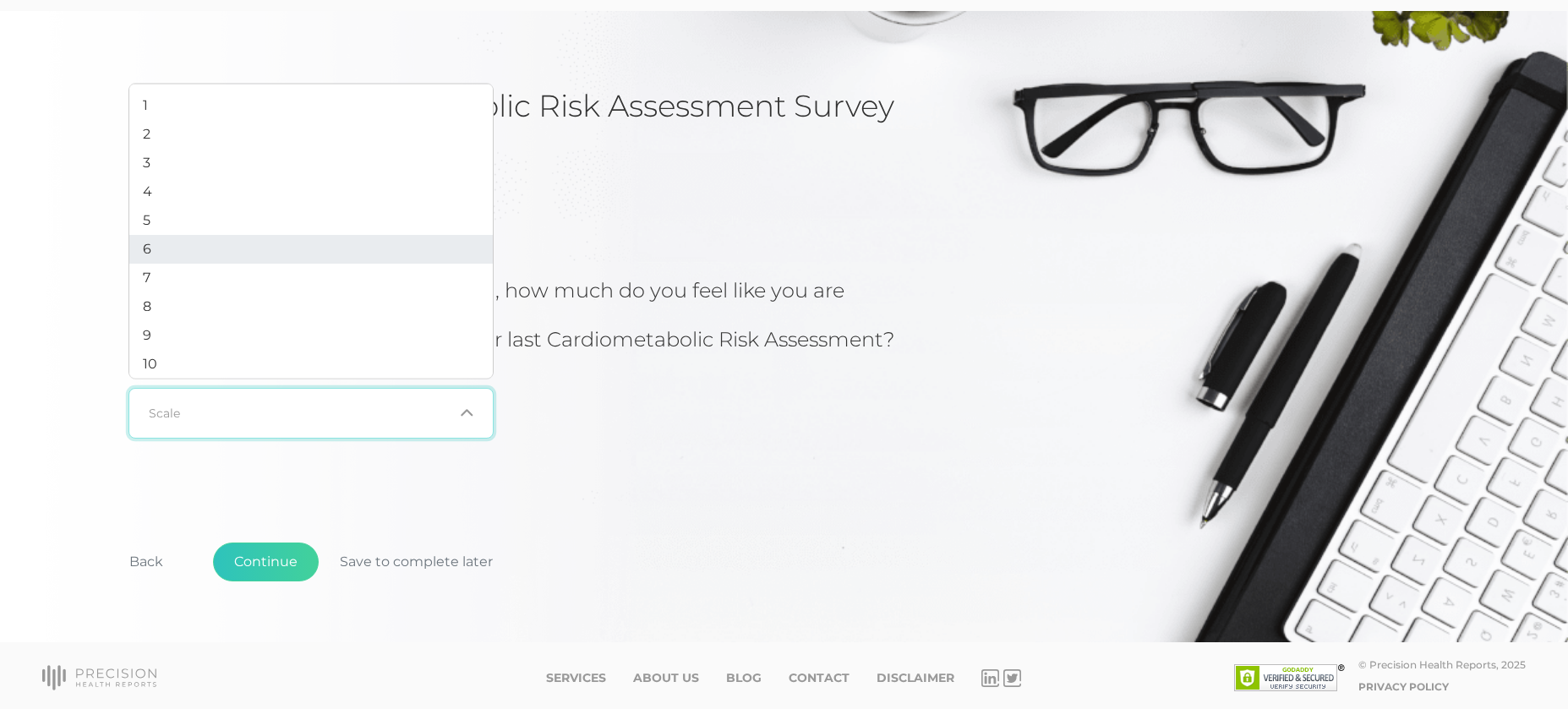
click at [377, 255] on li "6" at bounding box center [311, 250] width 364 height 29
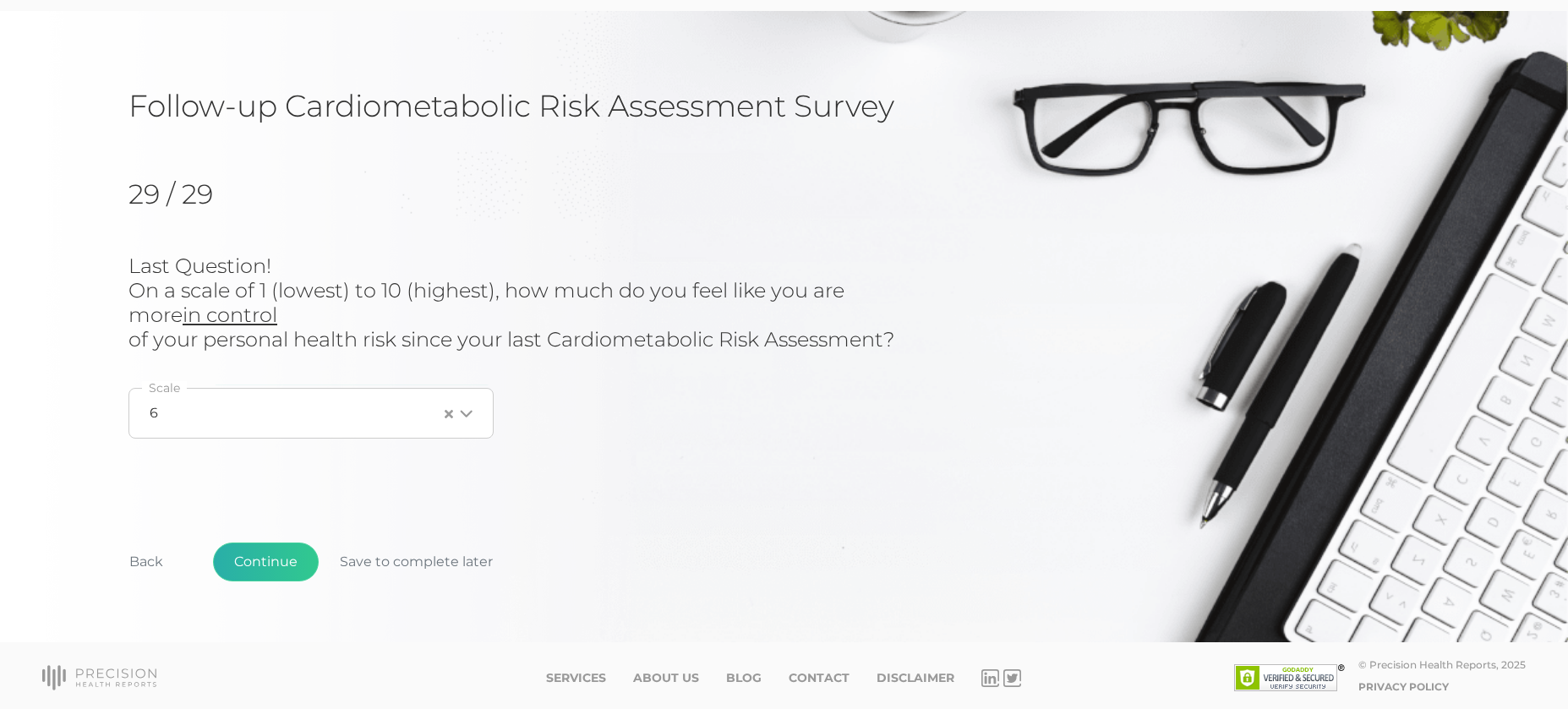
click at [261, 543] on button "Continue" at bounding box center [266, 563] width 106 height 39
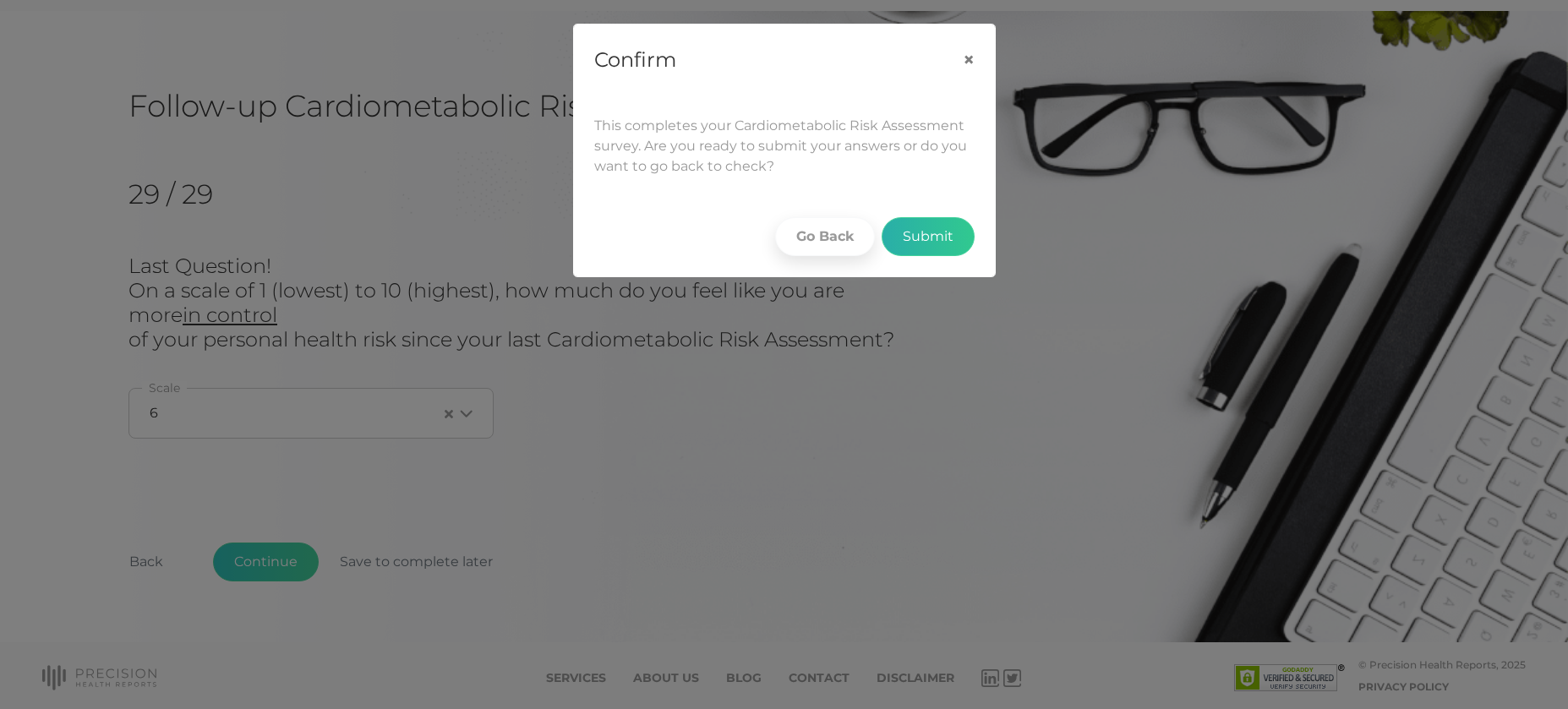
click at [932, 243] on button "Submit" at bounding box center [928, 237] width 93 height 39
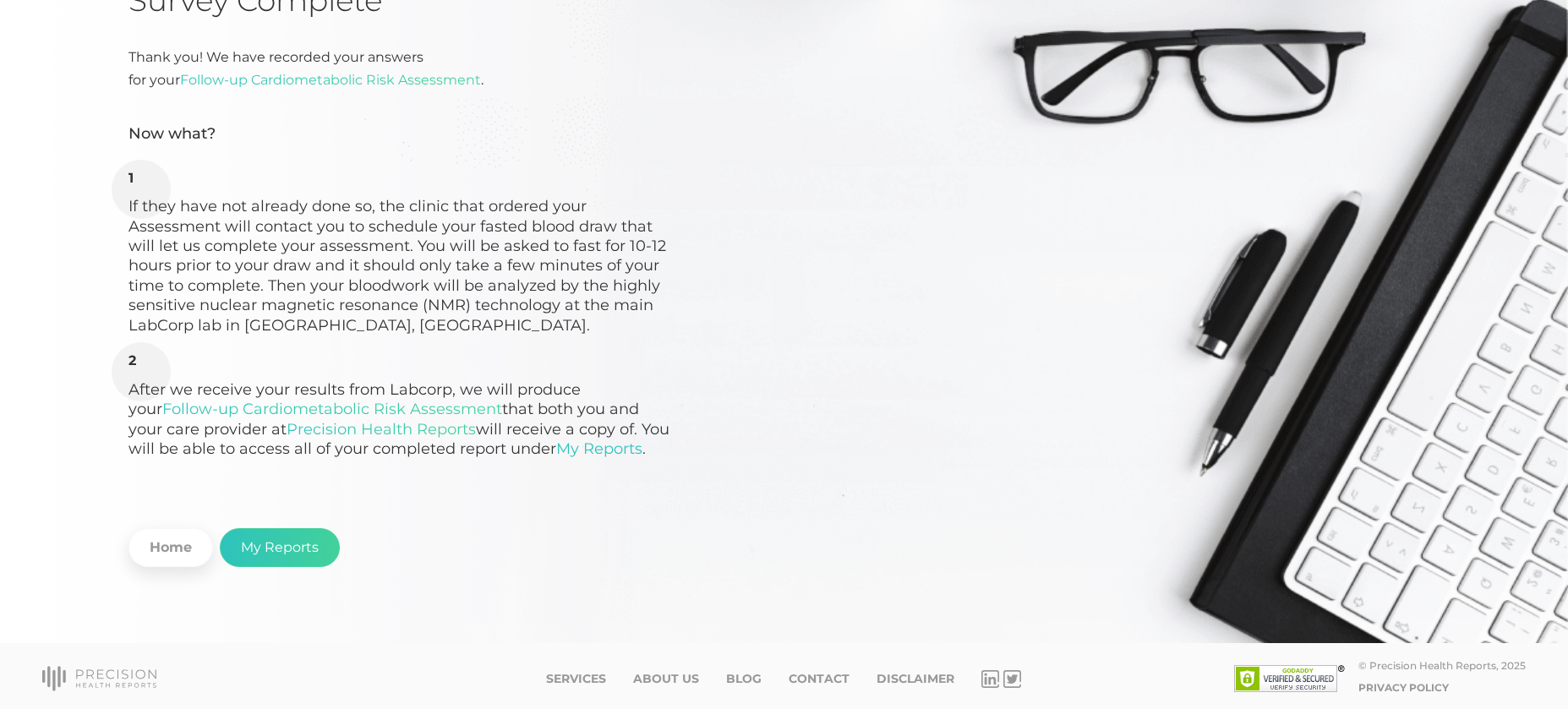
scroll to position [169, 0]
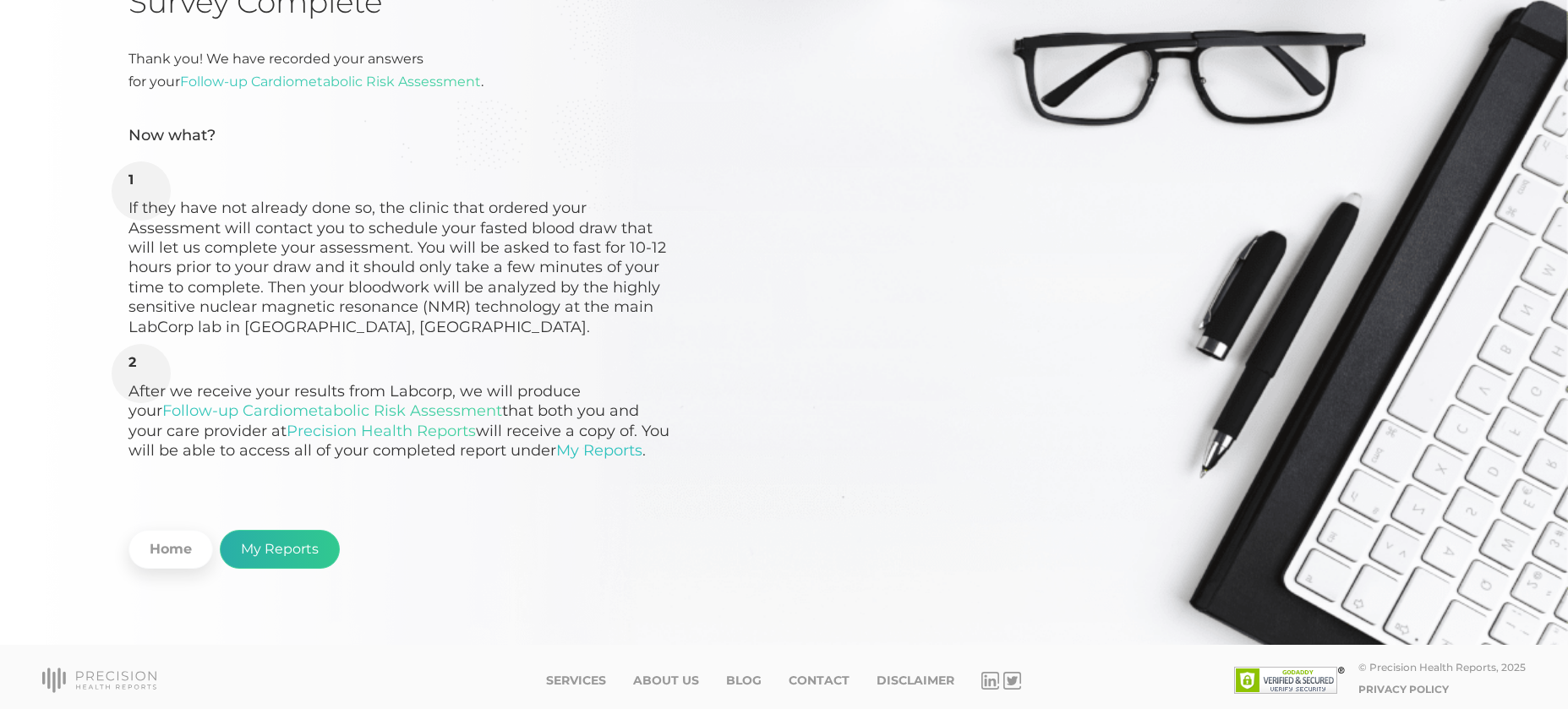
click at [286, 549] on link "My Reports" at bounding box center [279, 549] width 120 height 39
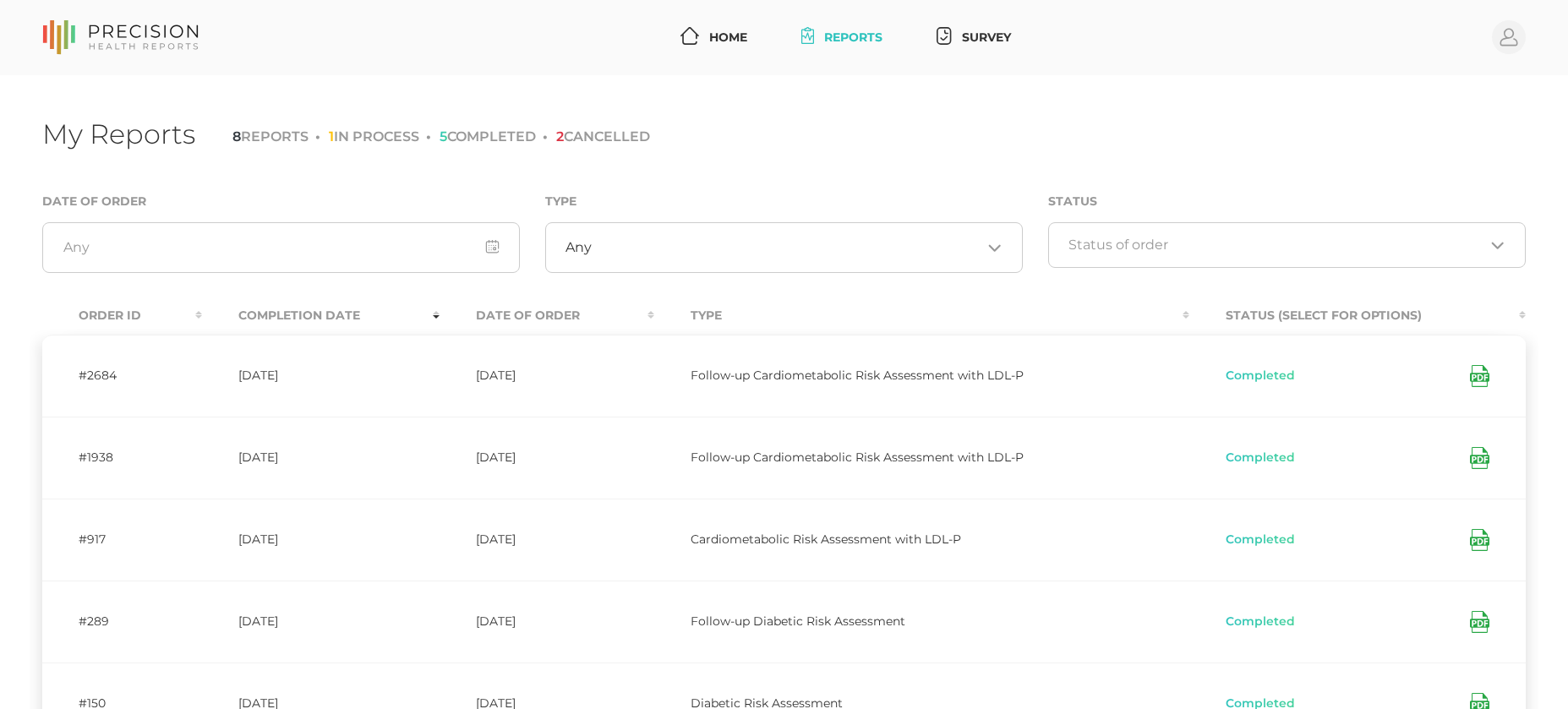
click at [1487, 367] on icon at bounding box center [1480, 376] width 20 height 22
